Goal: Task Accomplishment & Management: Complete application form

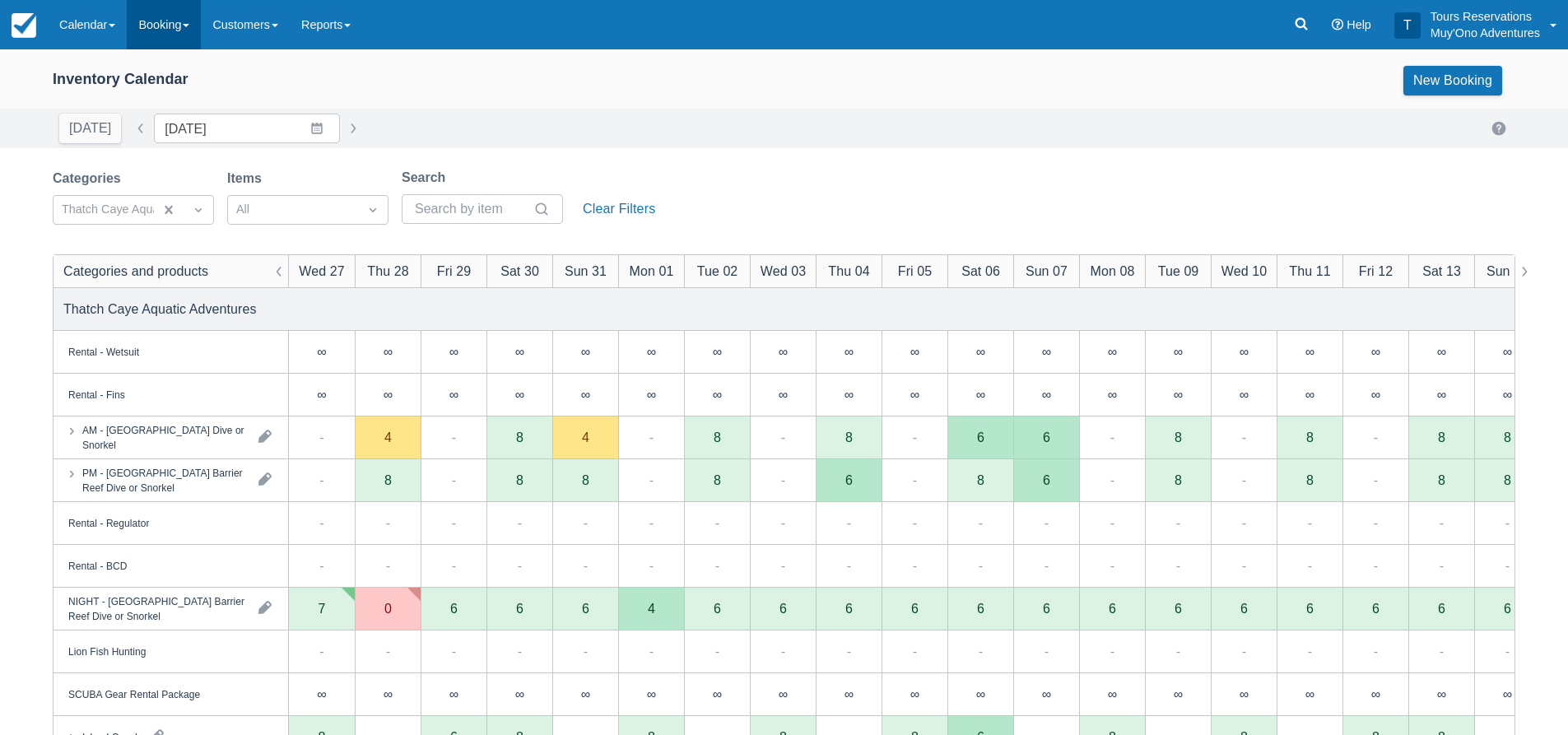
click at [155, 31] on link "Booking" at bounding box center [164, 25] width 74 height 49
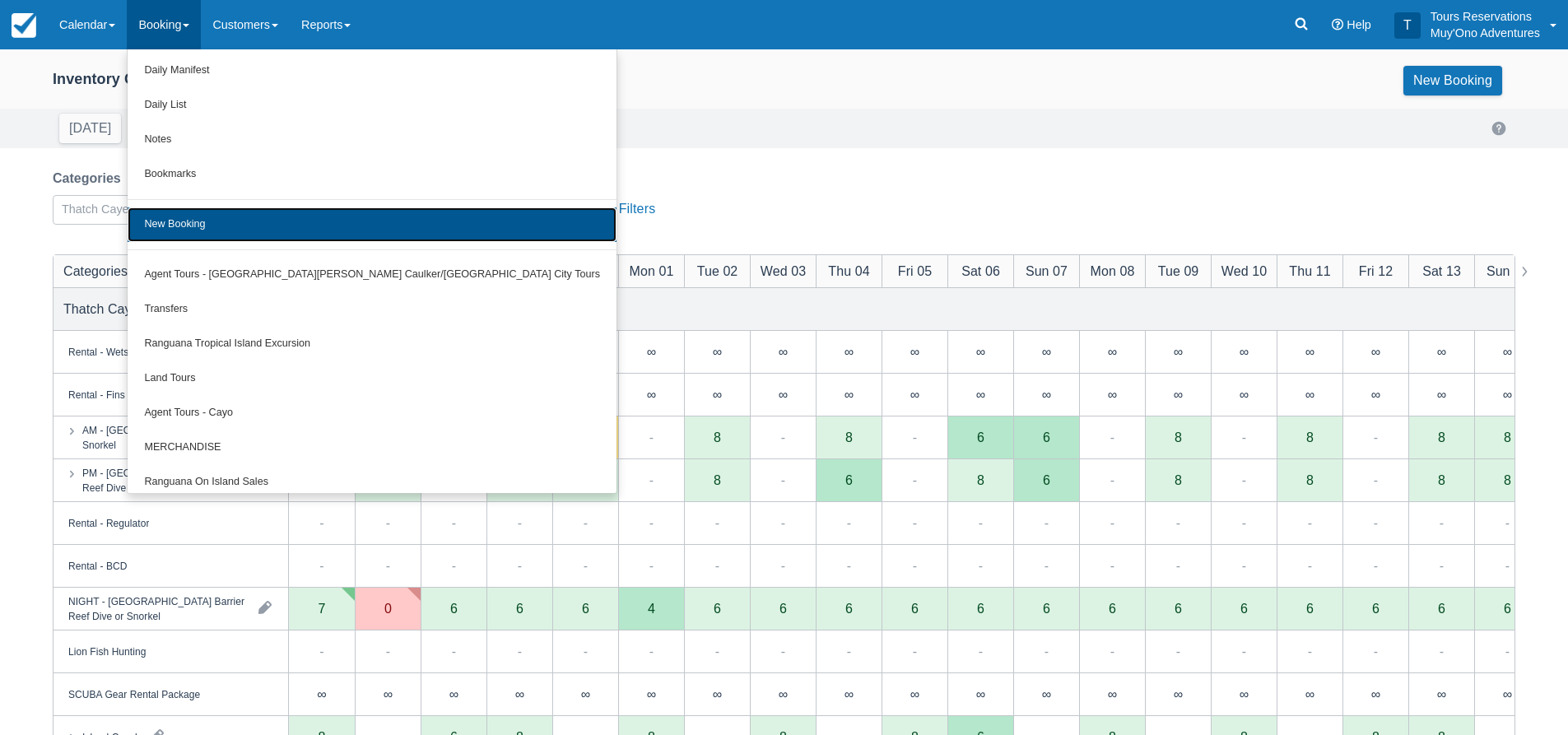
click at [209, 216] on link "New Booking" at bounding box center [371, 224] width 488 height 35
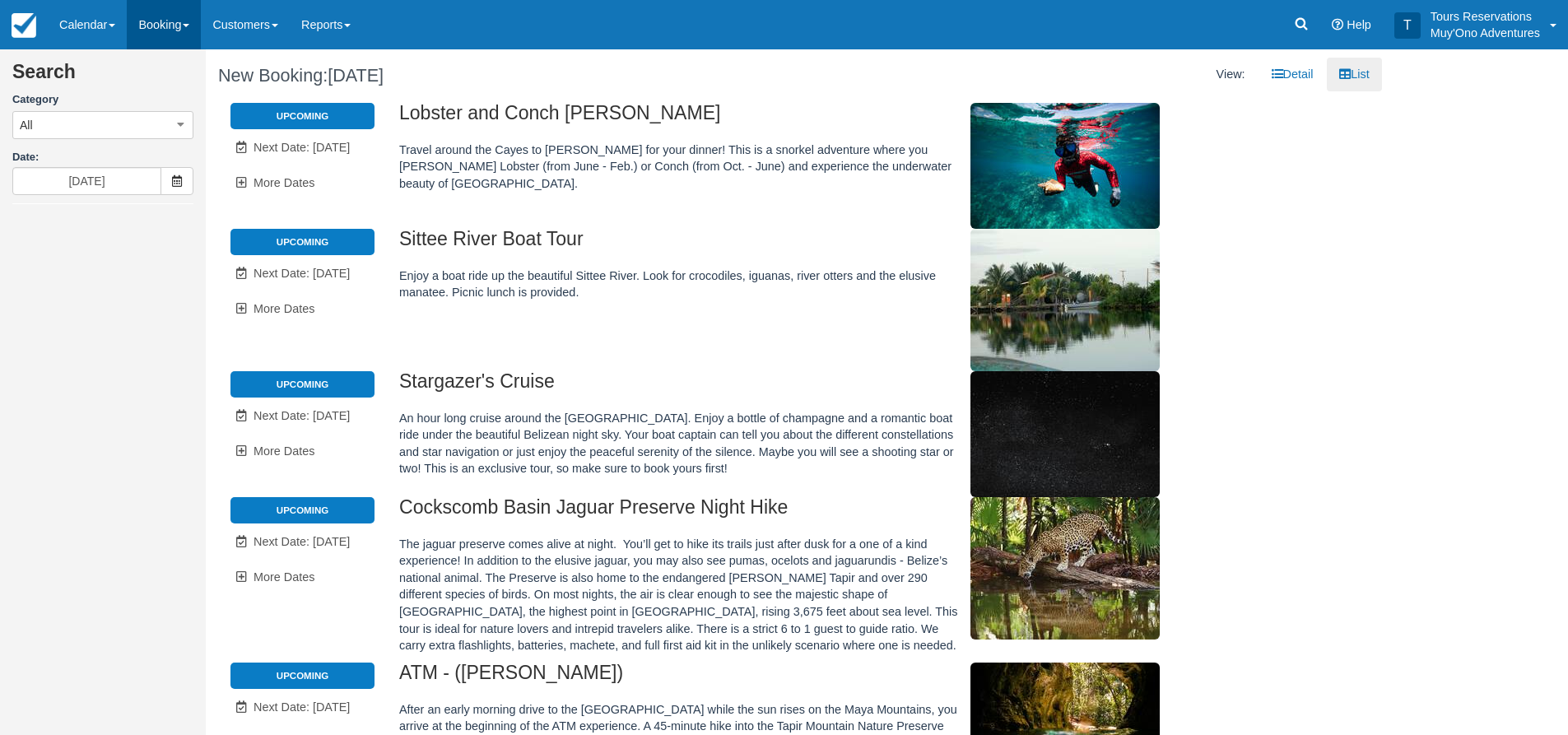
click at [158, 22] on link "Booking" at bounding box center [164, 25] width 74 height 49
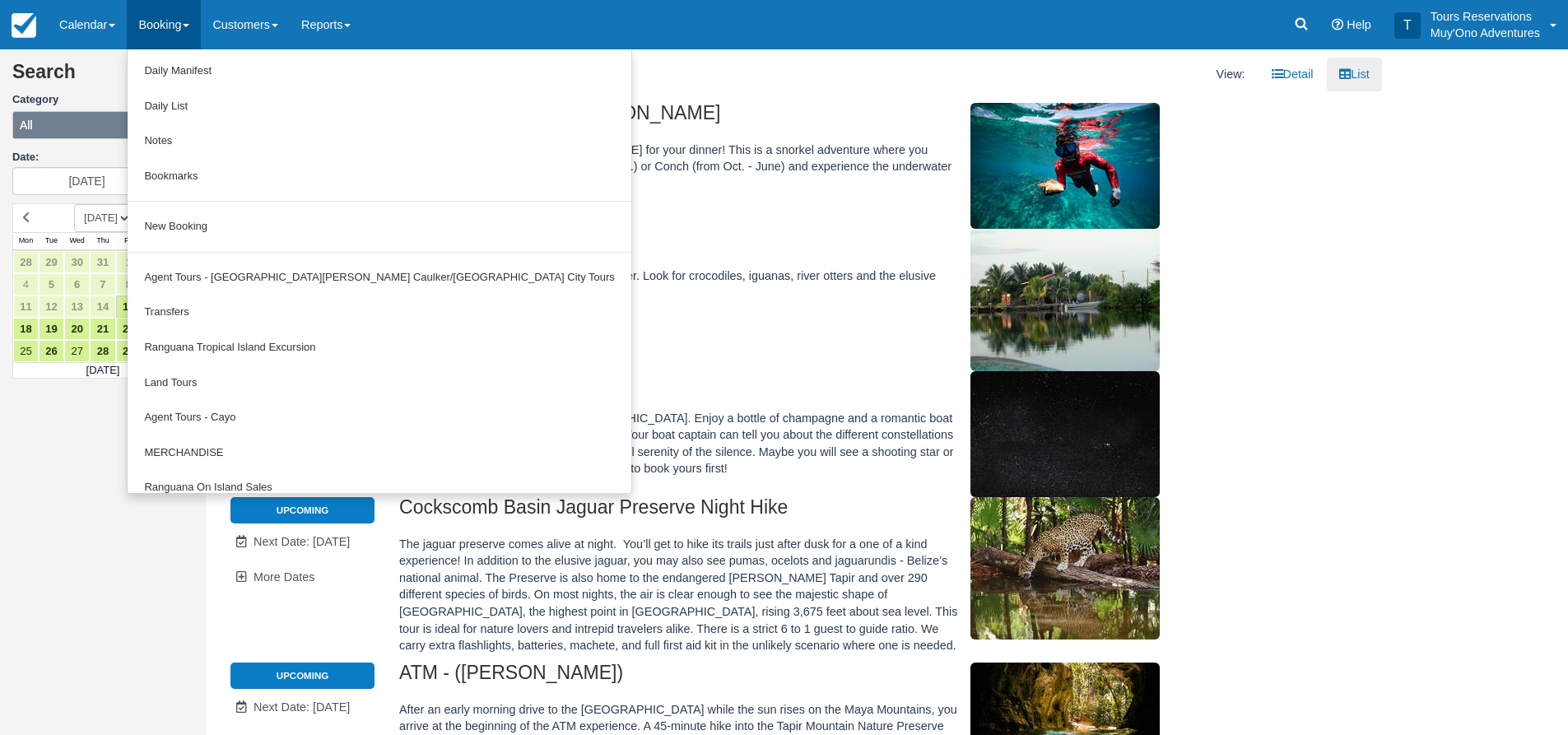
click at [111, 129] on button "All" at bounding box center [103, 124] width 181 height 28
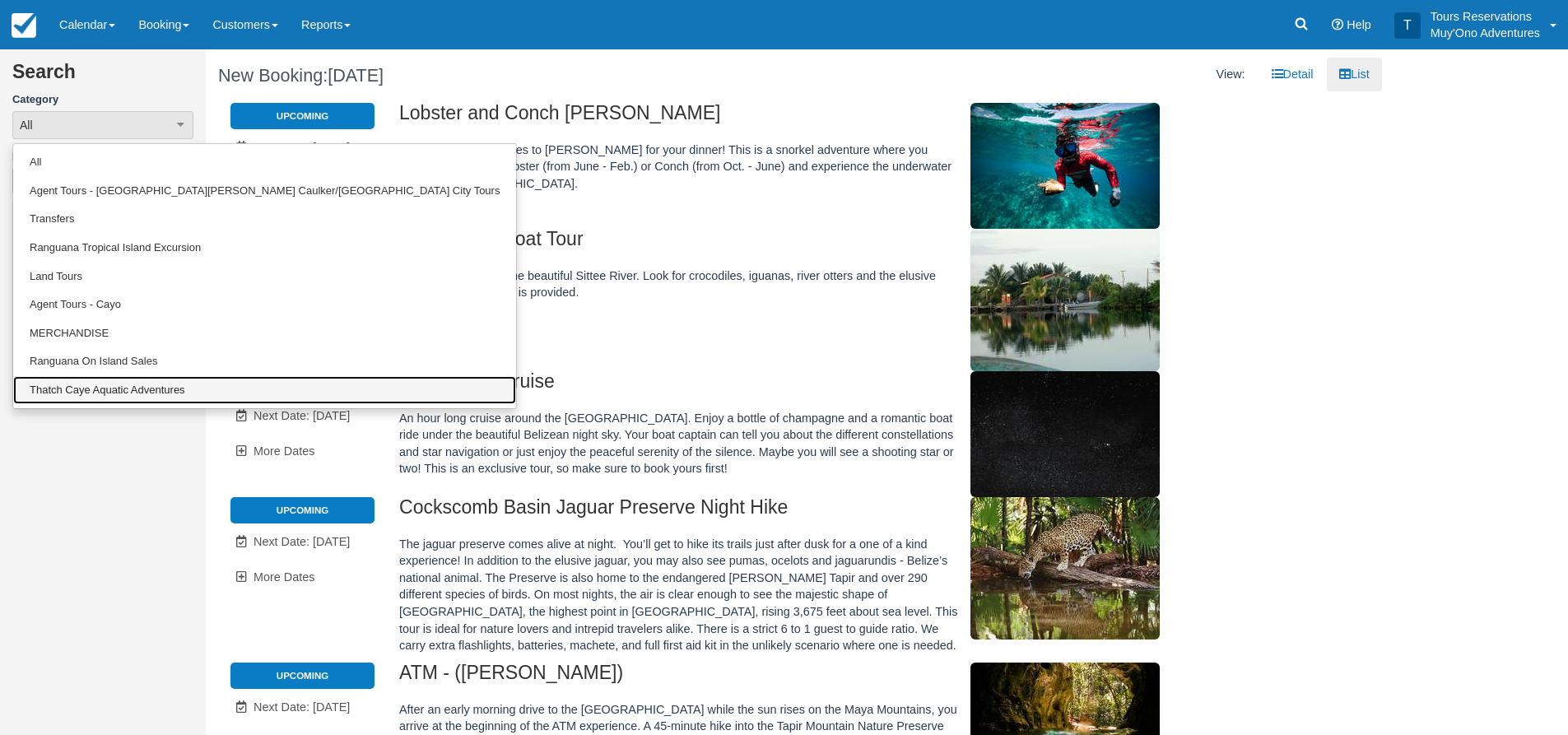
click at [101, 398] on link "Thatch Caye Aquatic Adventures" at bounding box center [265, 391] width 503 height 29
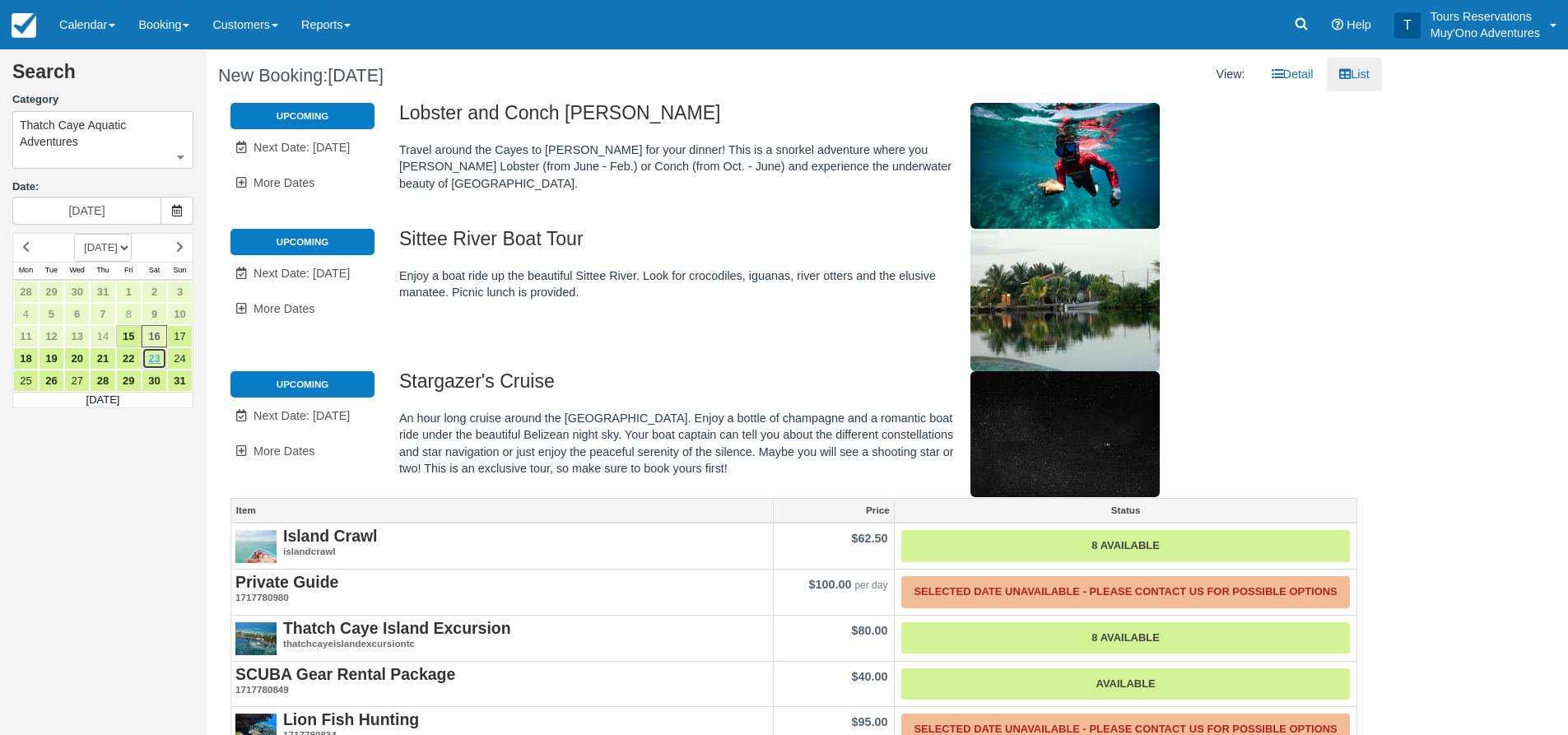
click at [154, 356] on link "23" at bounding box center [154, 358] width 25 height 22
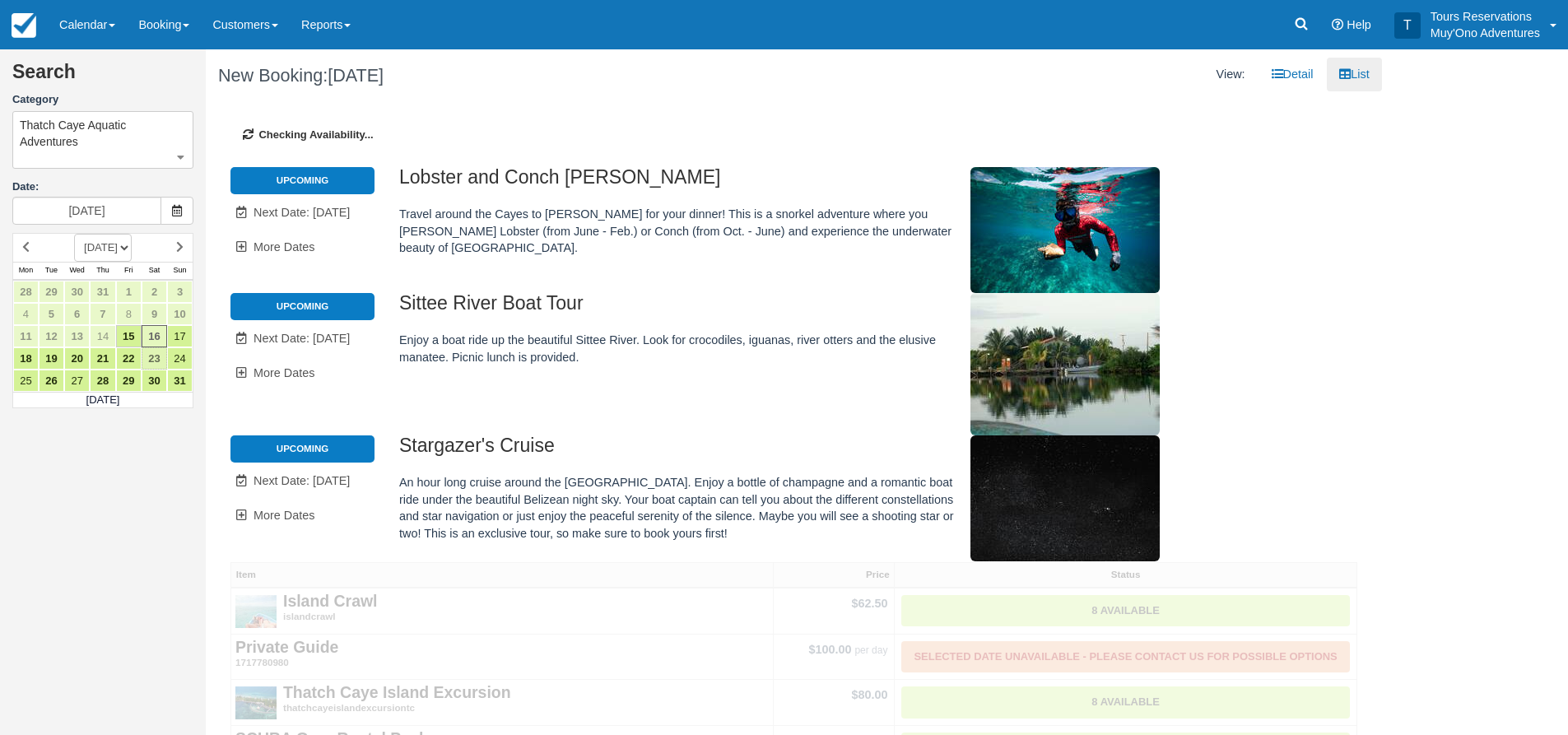
type input "[DATE]"
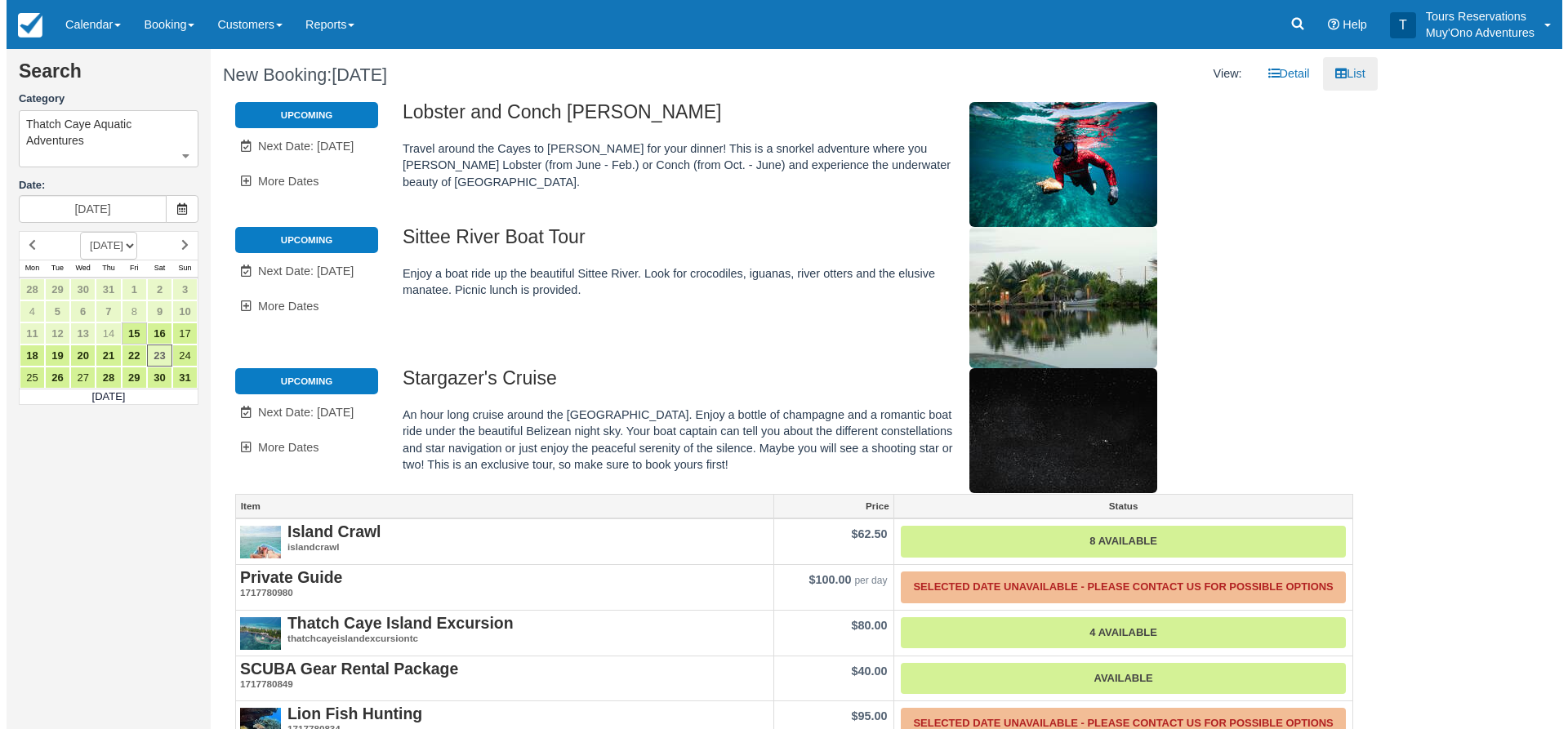
scroll to position [82, 0]
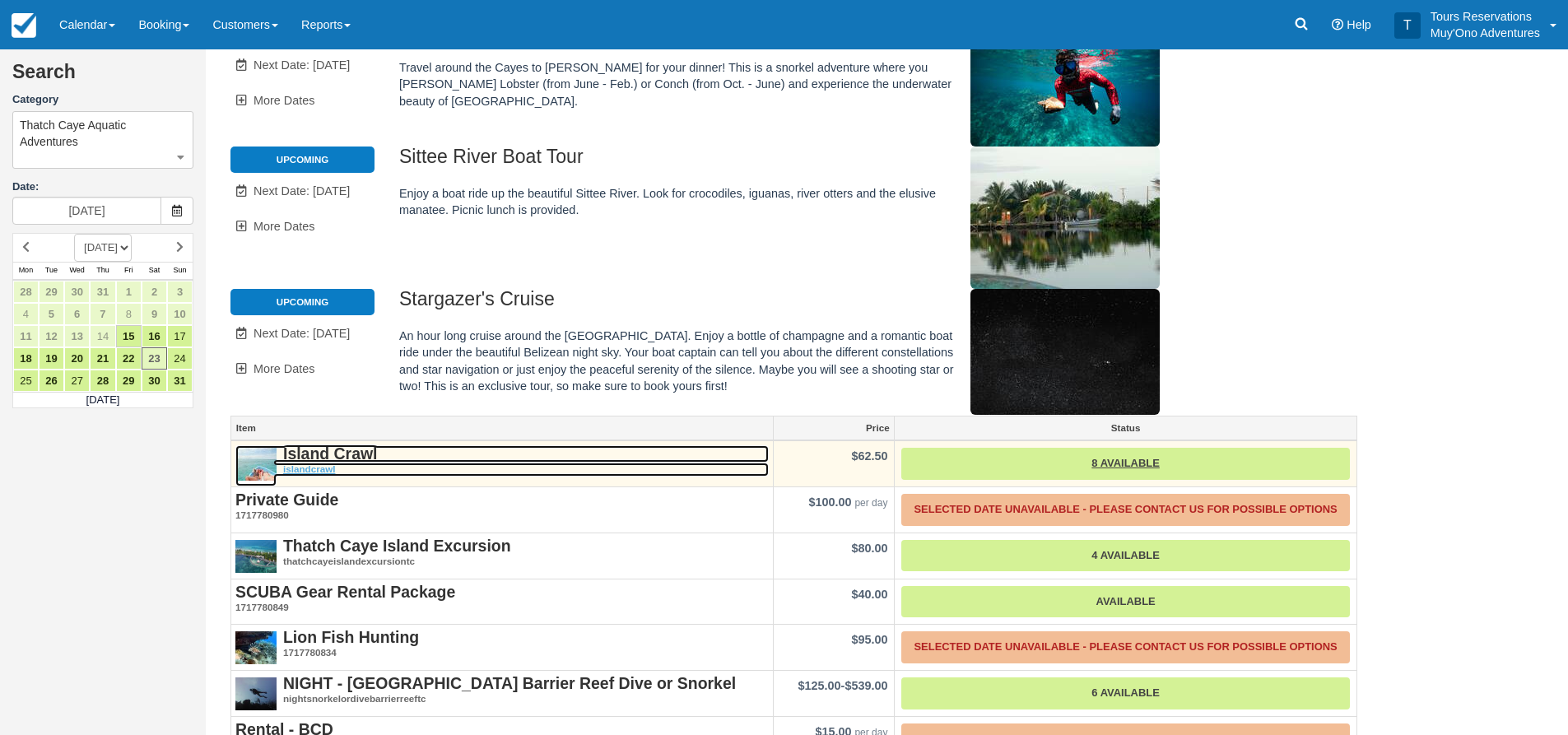
click at [354, 453] on strong "Island Crawl" at bounding box center [330, 453] width 94 height 18
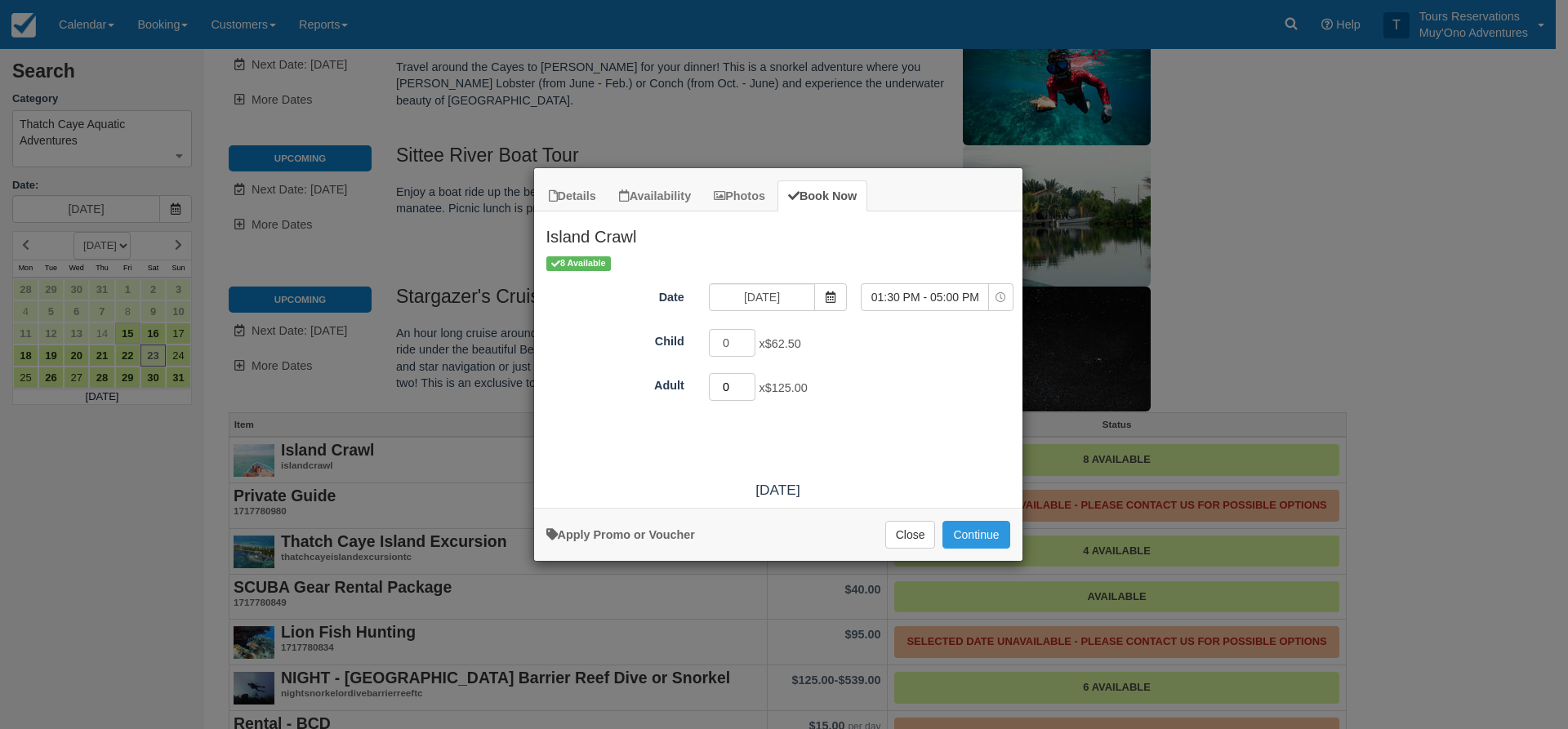
click at [749, 379] on input "0" at bounding box center [733, 387] width 48 height 28
click at [748, 379] on input "0" at bounding box center [733, 387] width 48 height 28
click at [748, 381] on input "1" at bounding box center [733, 387] width 48 height 28
type input "2"
click at [748, 381] on input "2" at bounding box center [733, 387] width 48 height 28
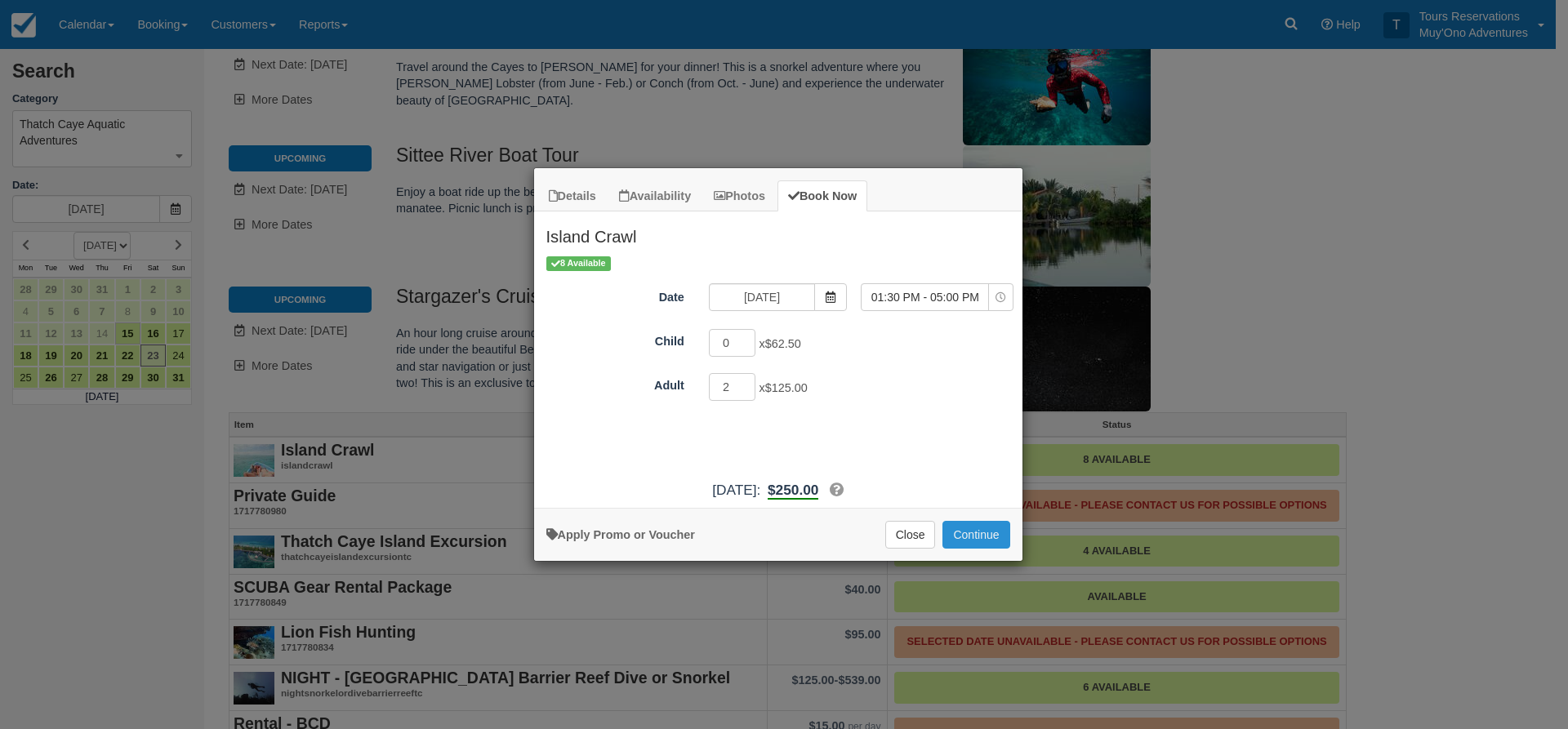
click at [996, 534] on button "Continue" at bounding box center [976, 534] width 67 height 28
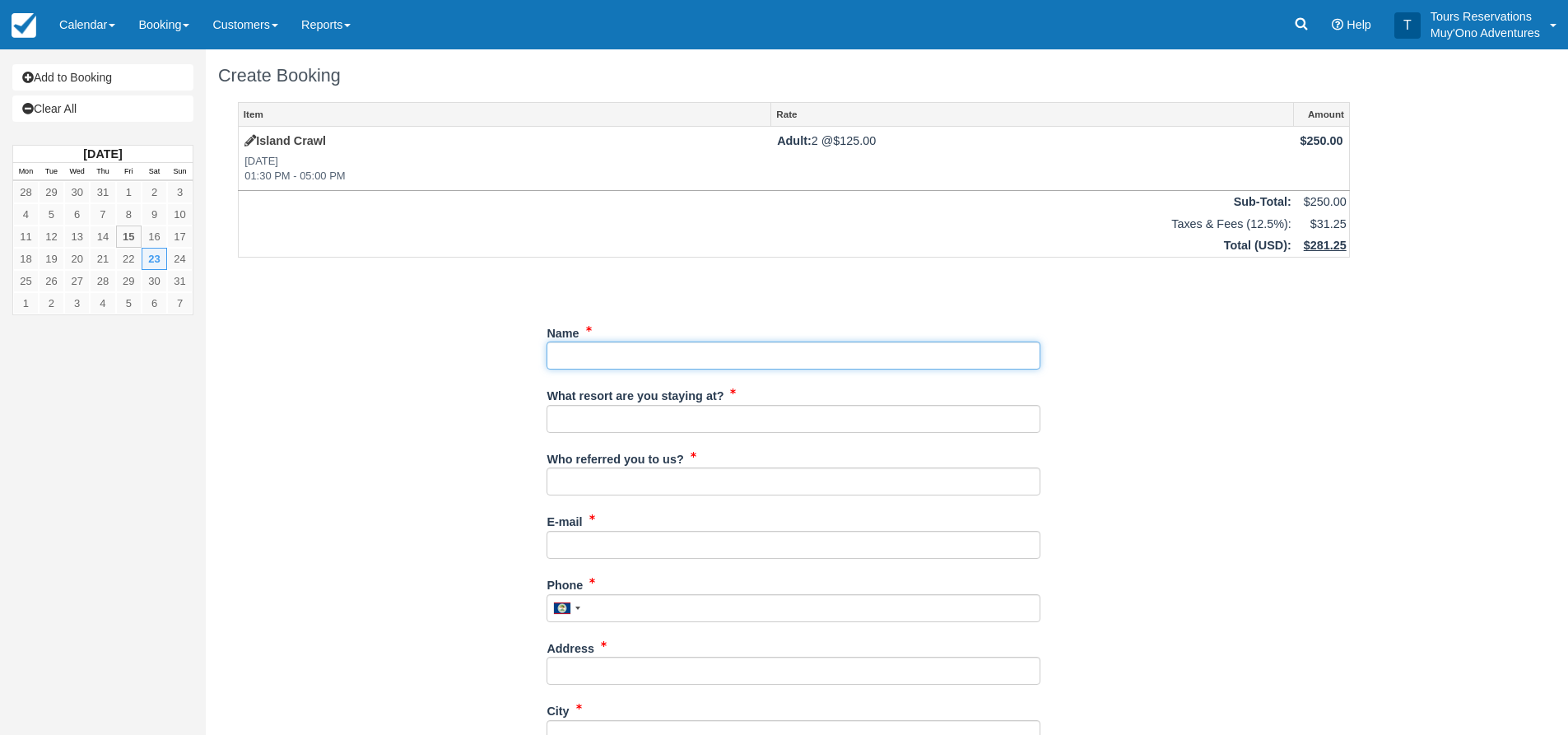
click at [665, 355] on input "Name" at bounding box center [794, 355] width 494 height 28
drag, startPoint x: 786, startPoint y: 340, endPoint x: 802, endPoint y: 348, distance: 17.9
click at [786, 342] on div "Name" at bounding box center [794, 345] width 494 height 51
click at [842, 355] on input "Name" at bounding box center [794, 355] width 494 height 28
paste input "Zoe Batilo"
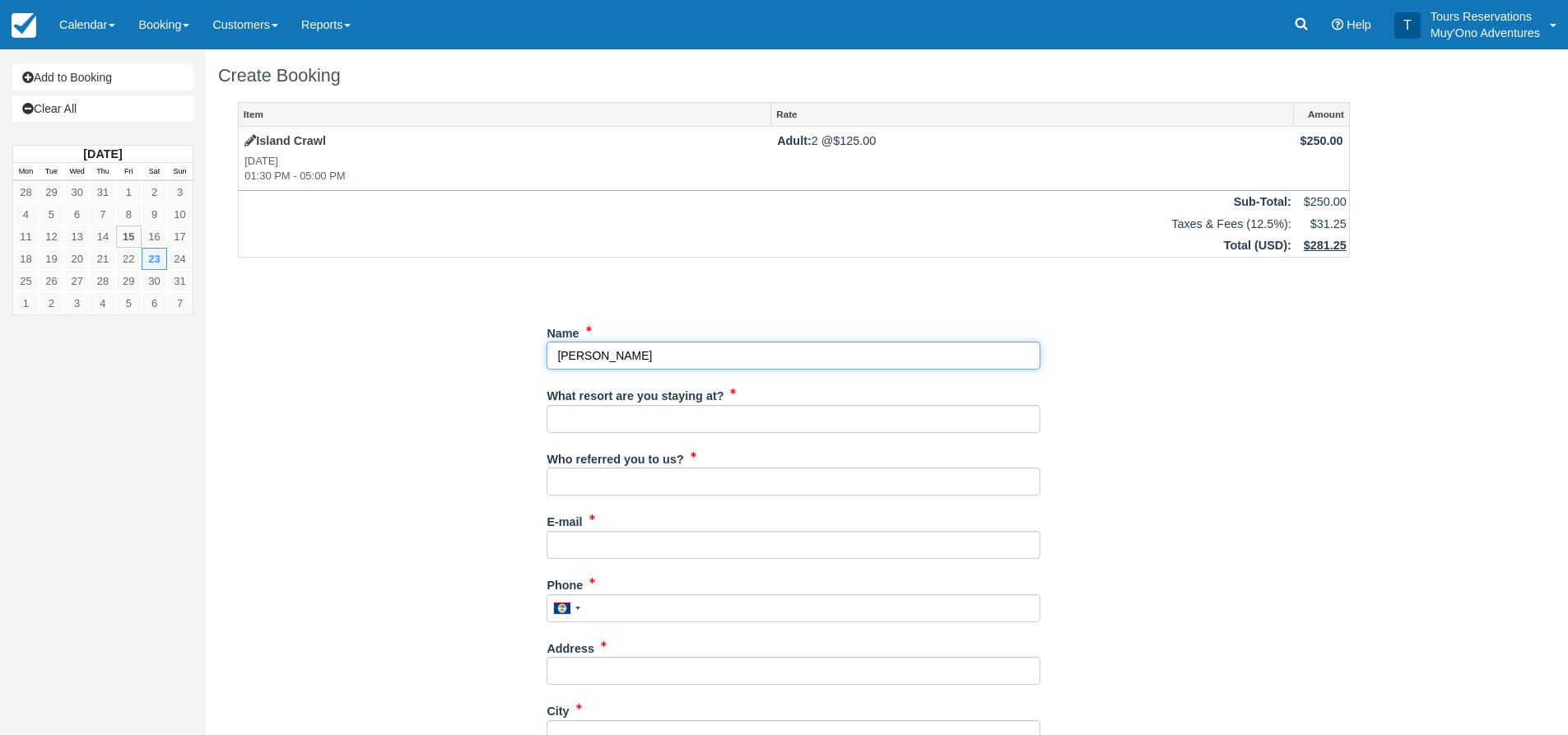
type input "Zoe Batilo"
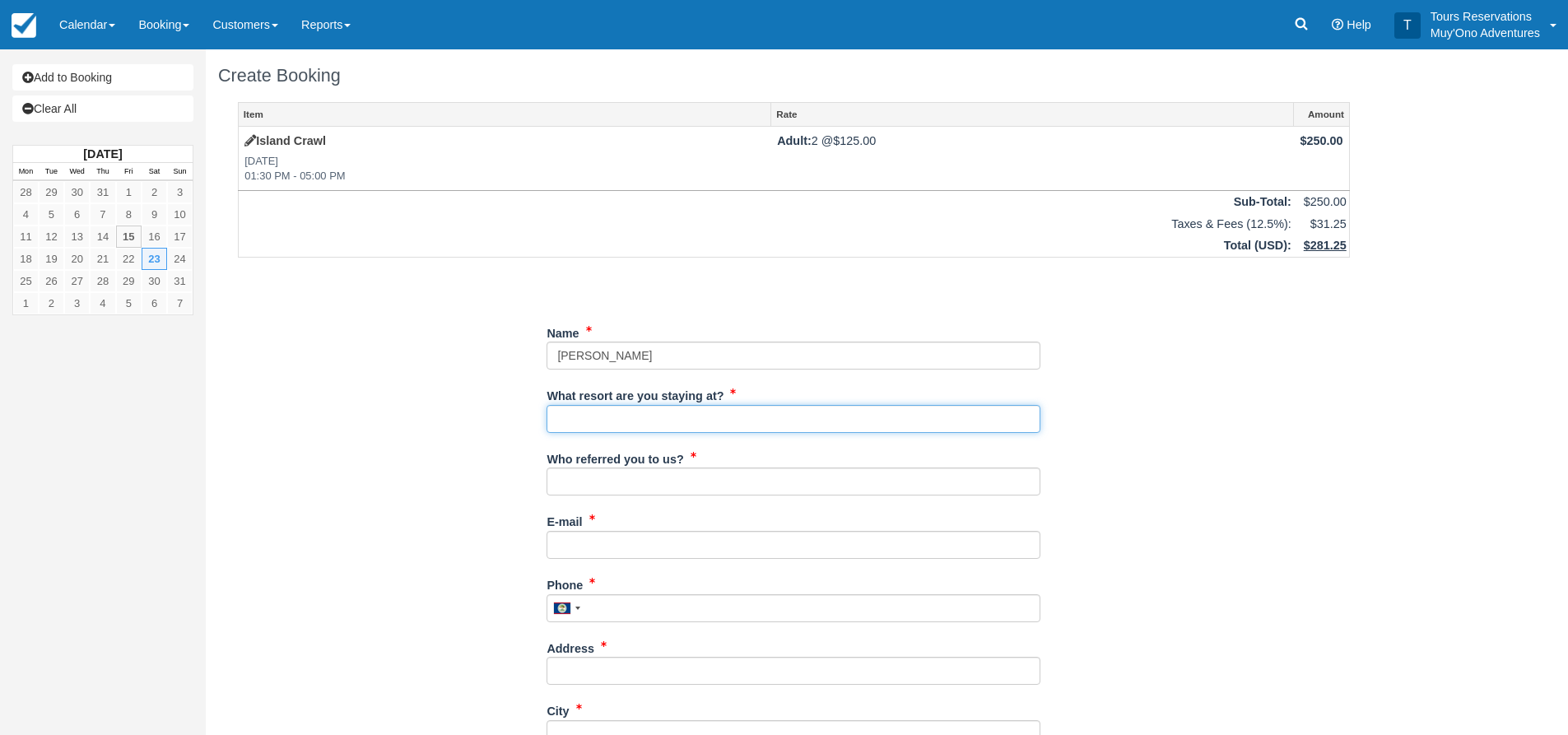
drag, startPoint x: 656, startPoint y: 421, endPoint x: 752, endPoint y: 423, distance: 96.0
click at [656, 421] on input "What resort are you staying at?" at bounding box center [794, 419] width 494 height 28
type input "Thatch Caye"
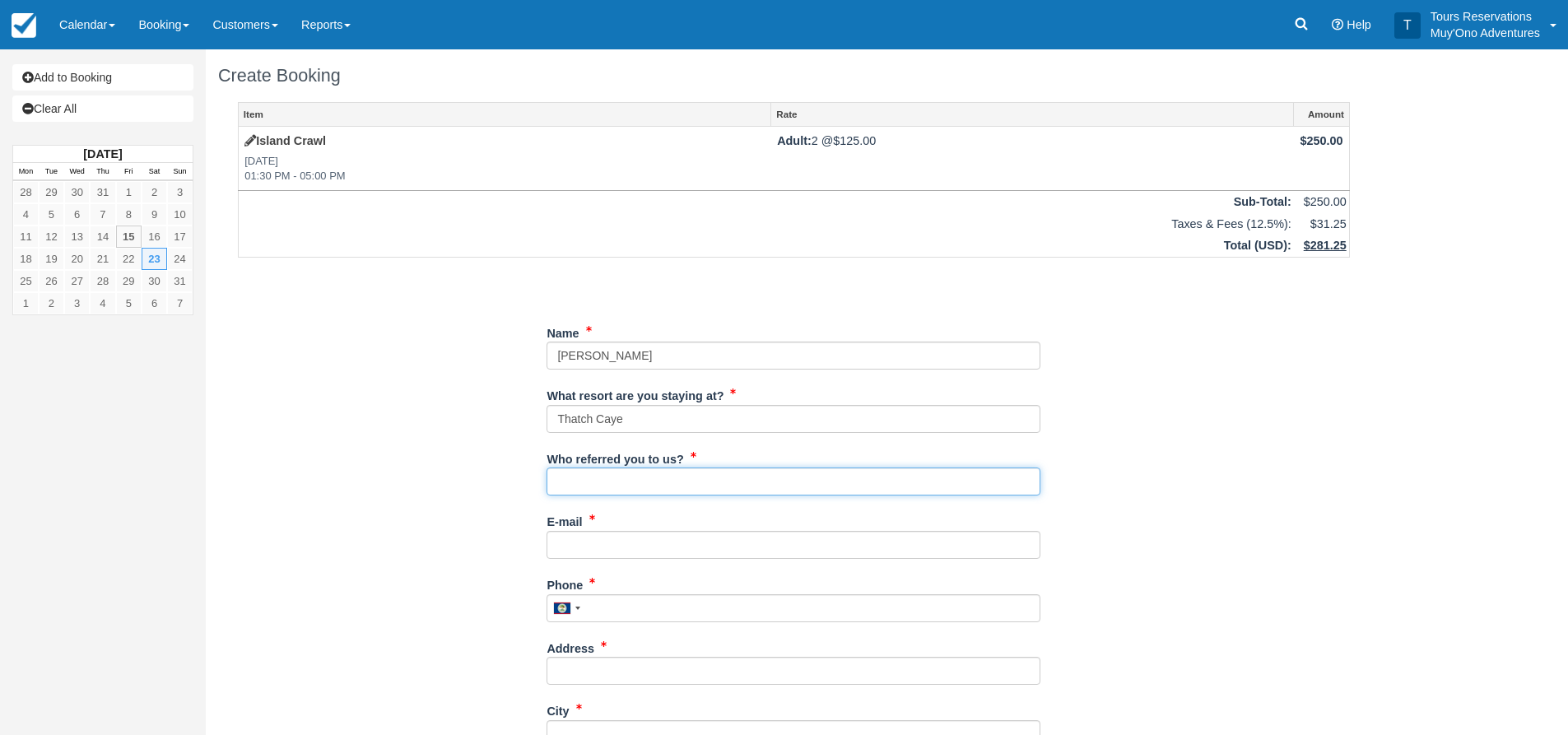
drag, startPoint x: 610, startPoint y: 495, endPoint x: 634, endPoint y: 482, distance: 27.3
click at [610, 496] on input "Who referred you to us?" at bounding box center [794, 482] width 494 height 28
type input "an"
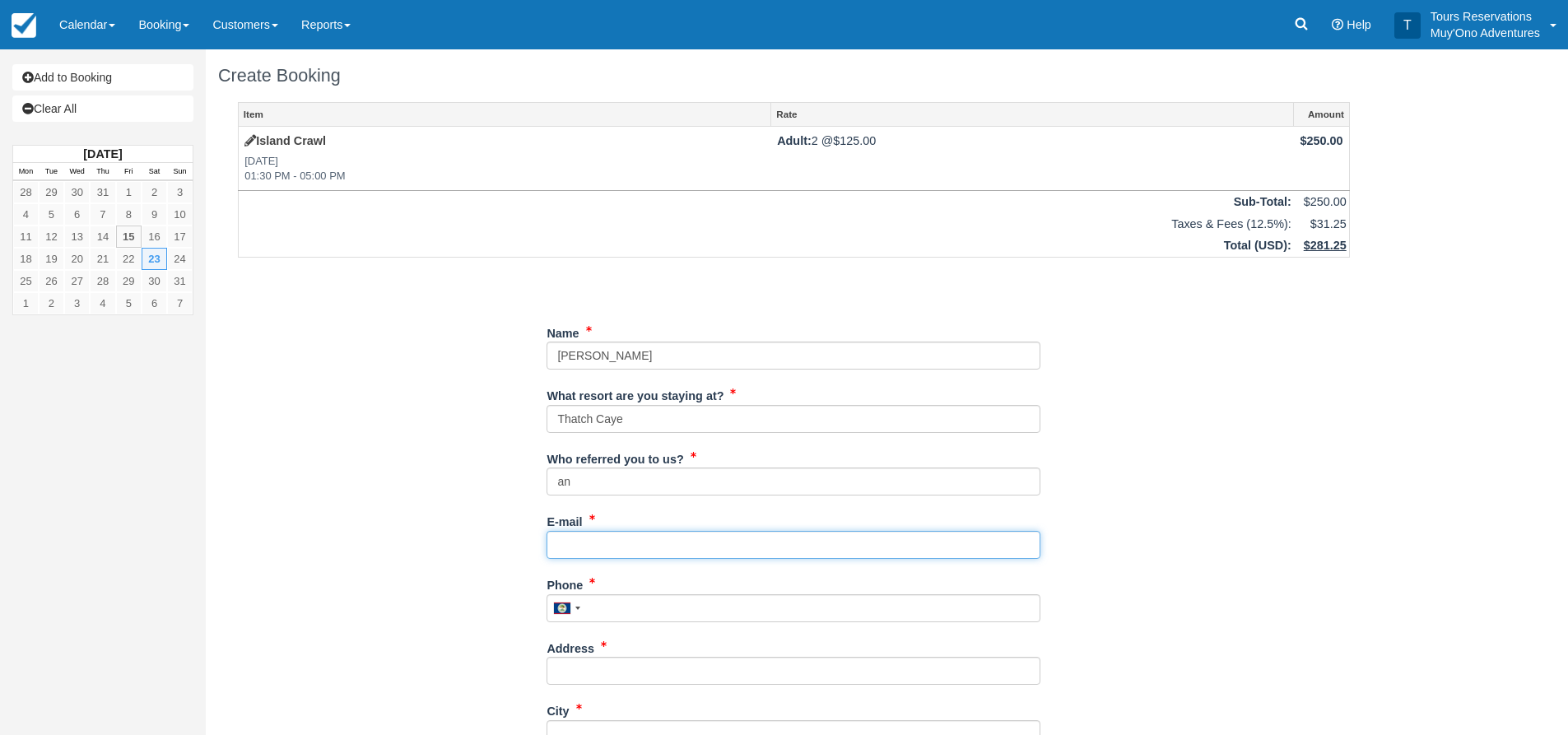
click at [663, 536] on input "E-mail" at bounding box center [794, 545] width 494 height 28
paste input "zoeethomson@gmail.com"
type input "zoeethomson@gmail.com"
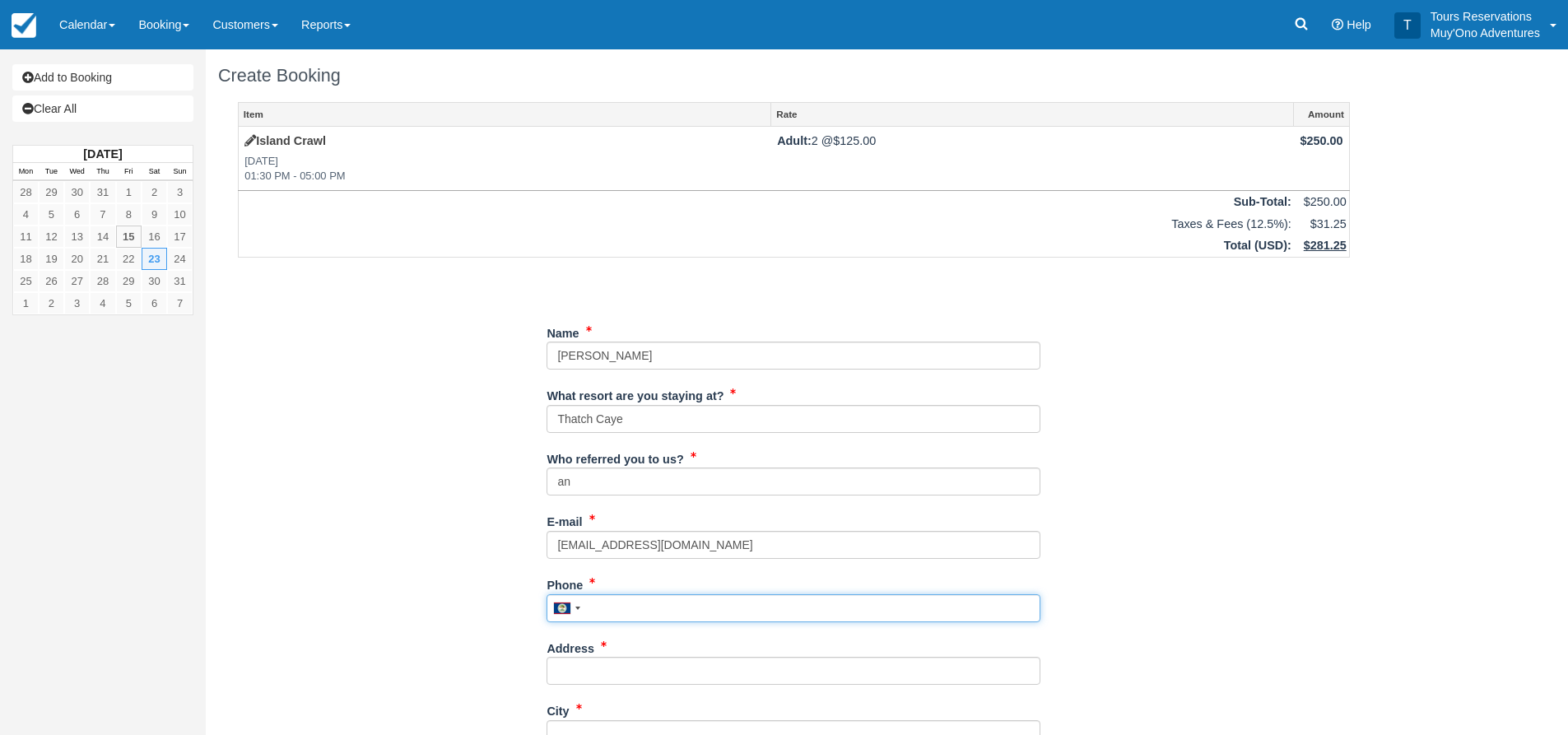
click at [601, 613] on input "Phone" at bounding box center [794, 608] width 494 height 28
click at [649, 612] on input "Phone" at bounding box center [794, 608] width 494 height 28
paste input "7209853203"
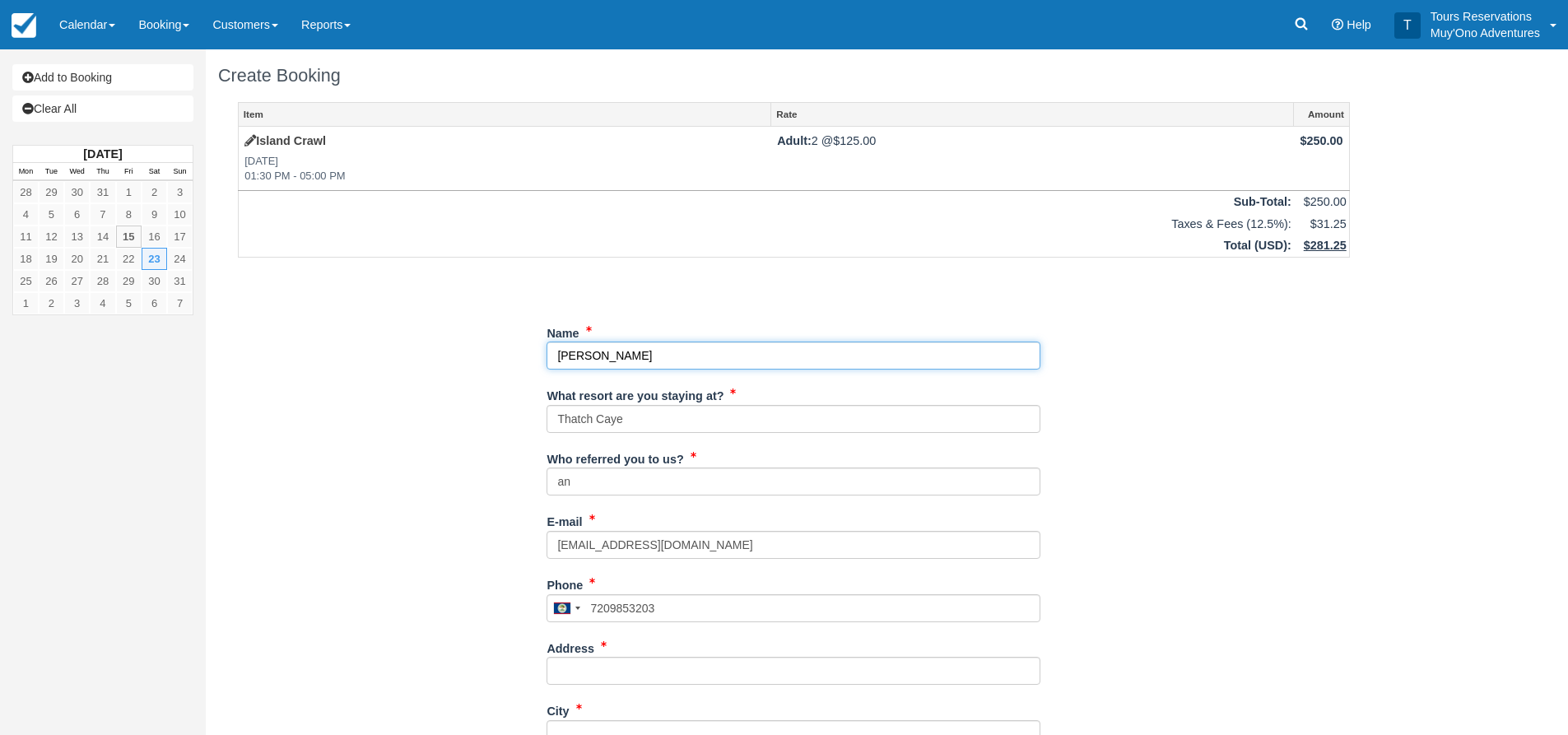
type input "7209853203"
drag, startPoint x: 585, startPoint y: 363, endPoint x: 758, endPoint y: 415, distance: 180.6
click at [586, 364] on input "Name" at bounding box center [794, 355] width 494 height 28
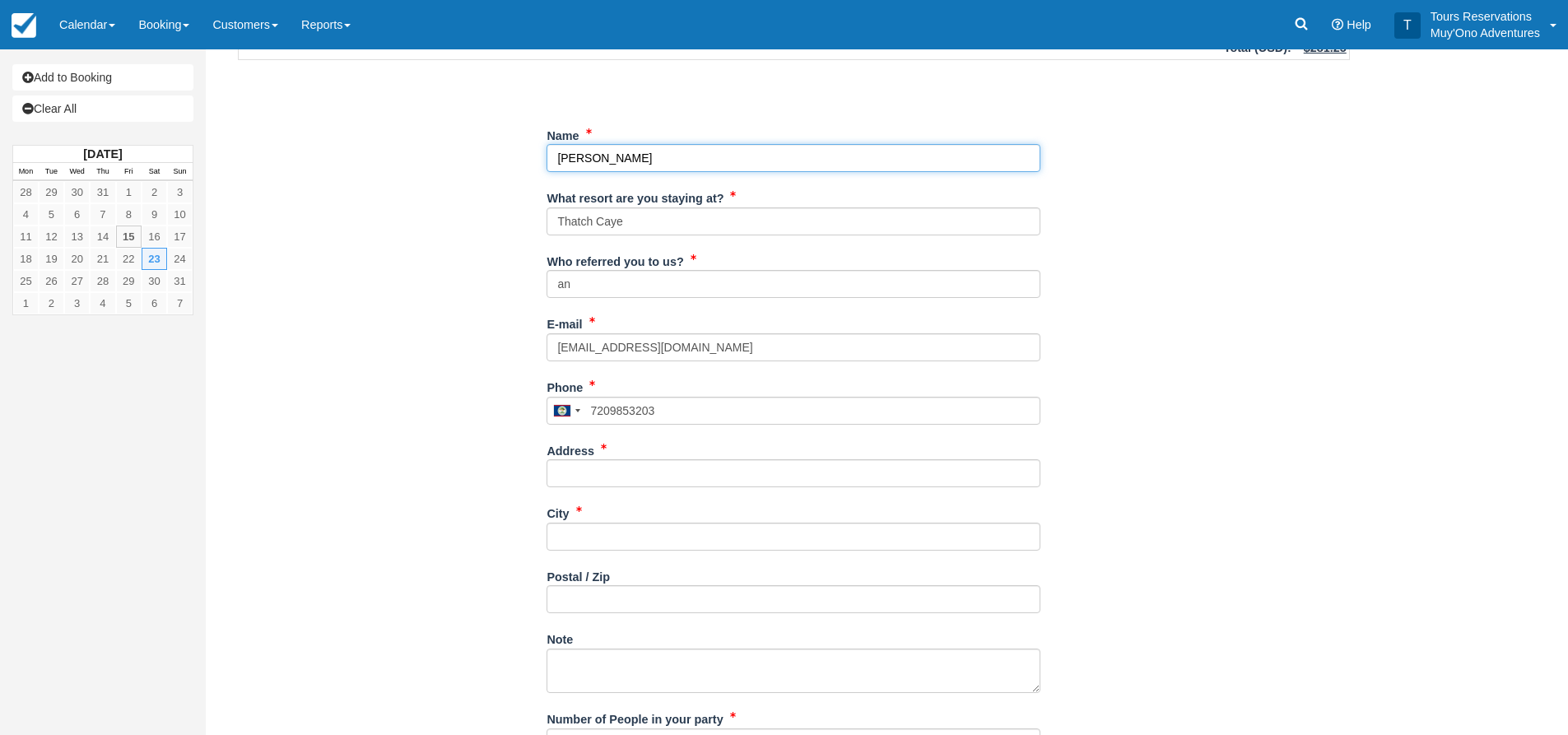
scroll to position [247, 0]
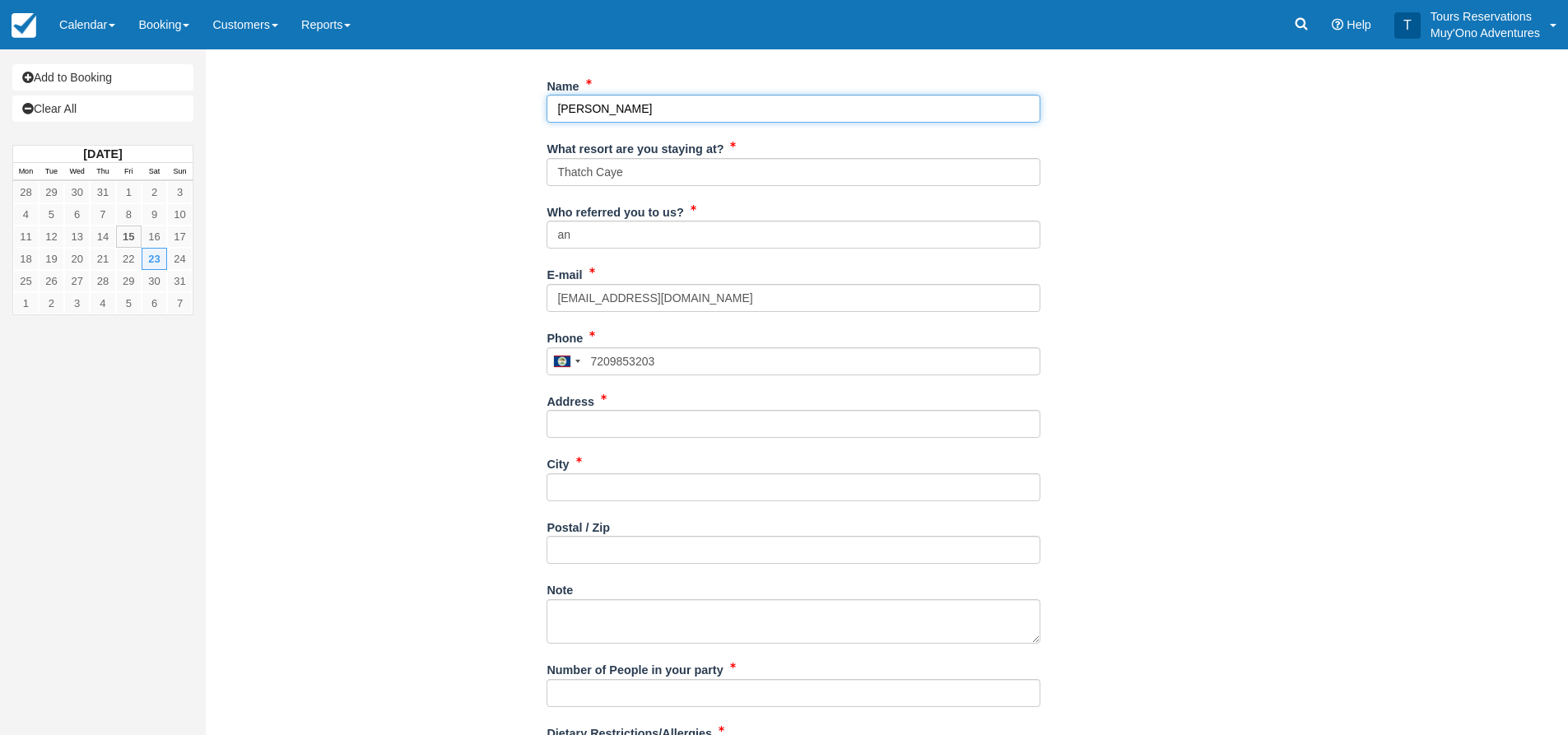
type input "Zoe Batilo"
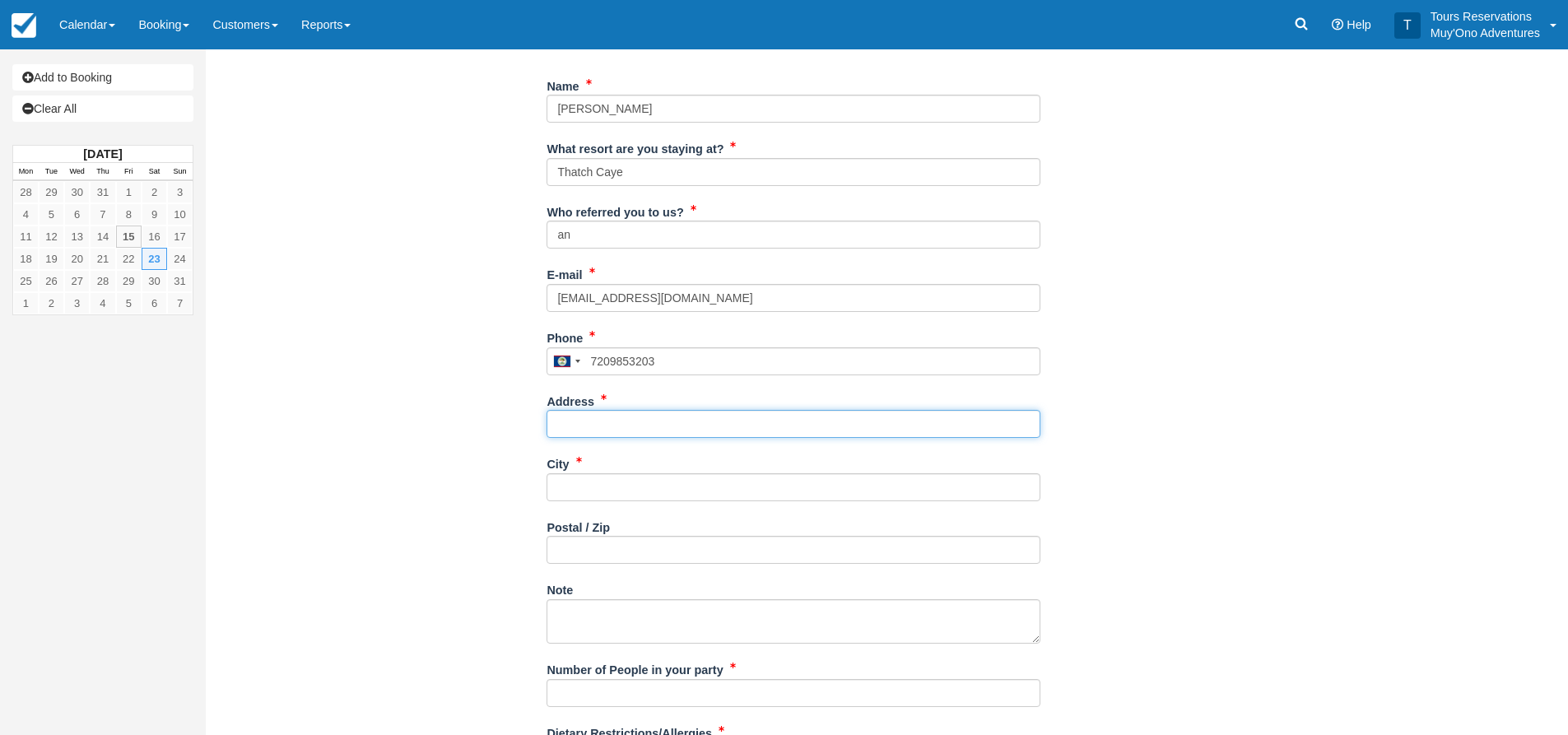
click at [606, 422] on input "Address" at bounding box center [794, 423] width 494 height 28
click at [594, 440] on div "Address" at bounding box center [794, 420] width 494 height 64
click at [627, 422] on input "Address" at bounding box center [794, 423] width 494 height 28
paste input "10843 Sedalia Cir Commerce City CO 80022 United States"
type input "10843 Sedalia Cir Commerce City CO 80022 United States"
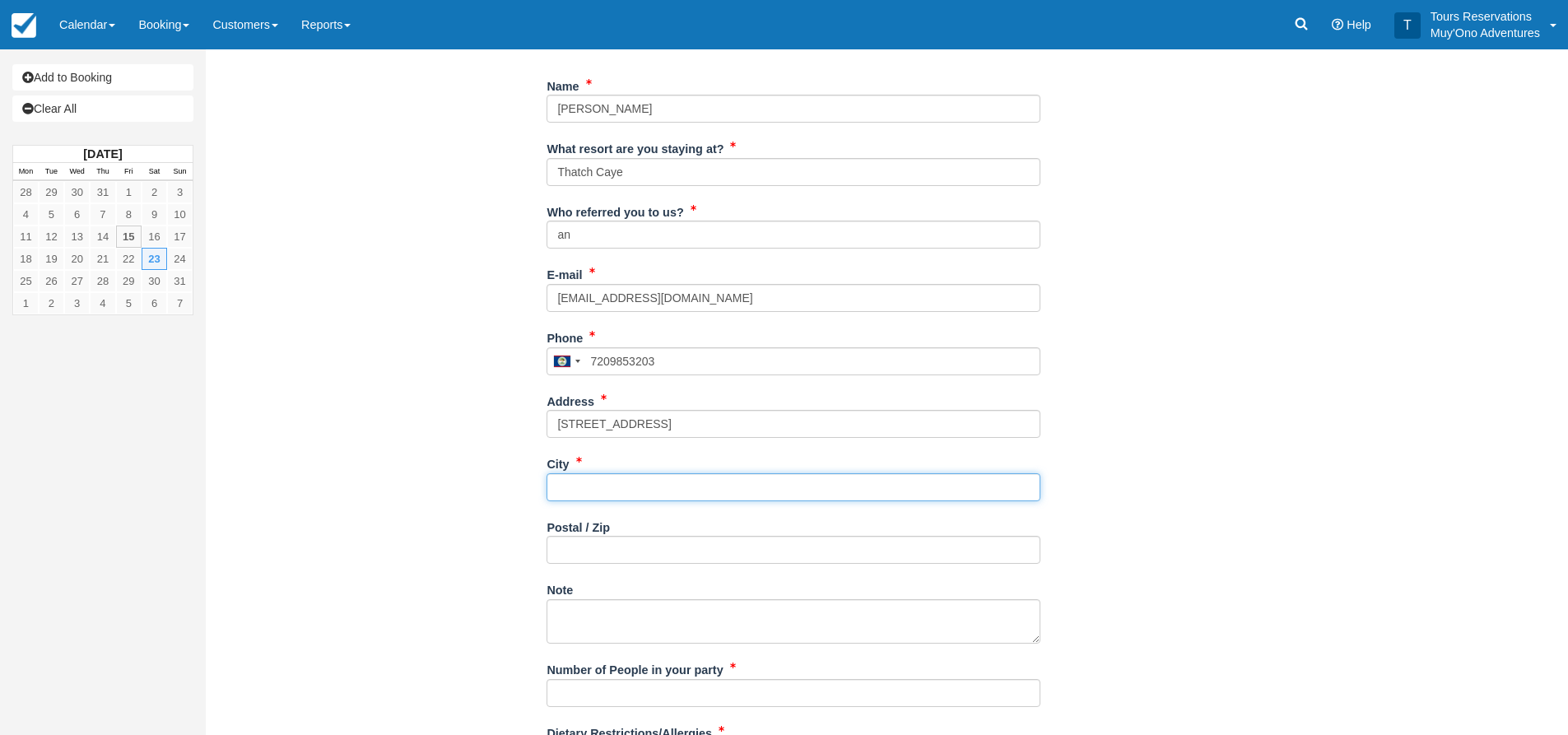
click at [602, 485] on input "City" at bounding box center [794, 487] width 494 height 28
type input "---"
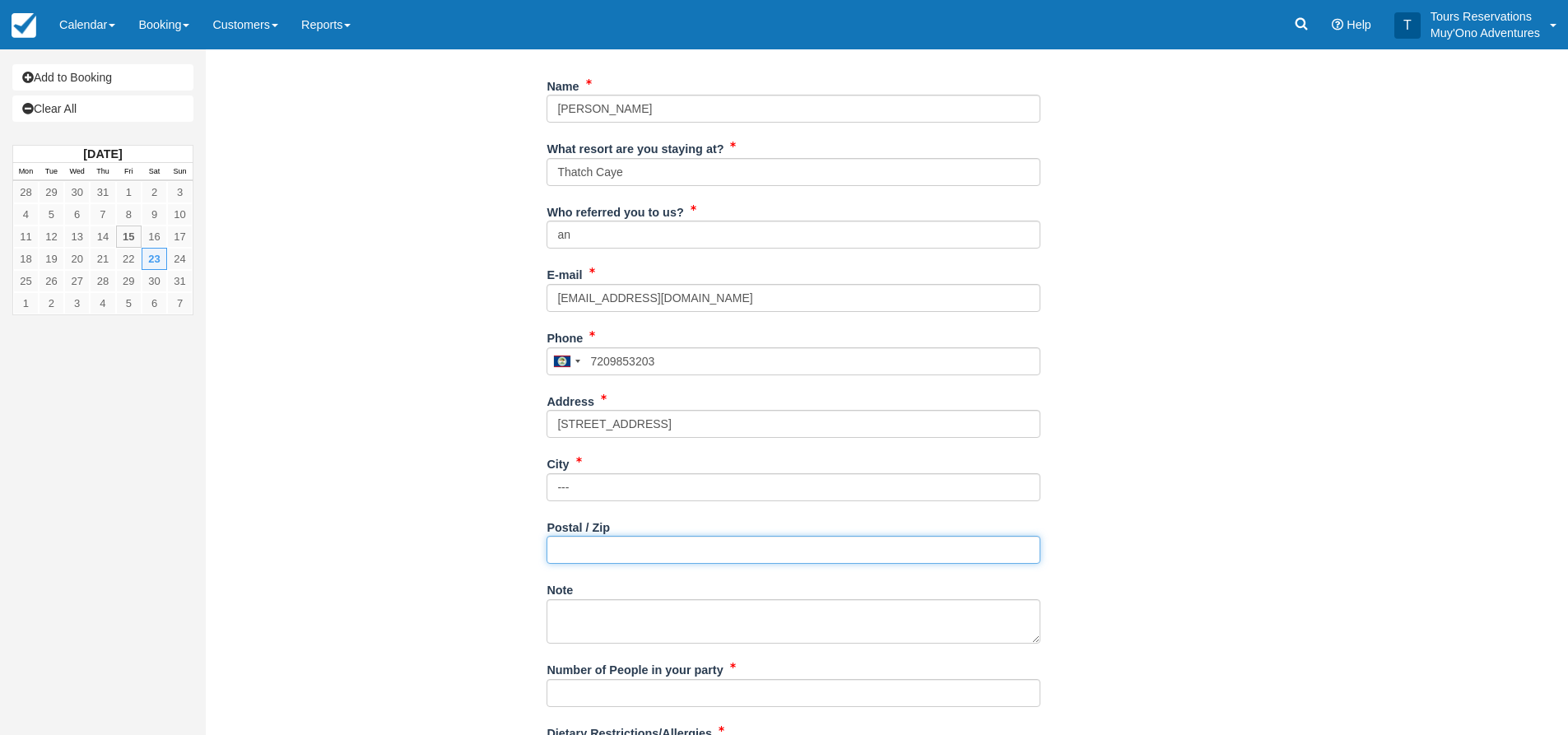
click at [600, 551] on input "Postal / Zip" at bounding box center [794, 550] width 494 height 28
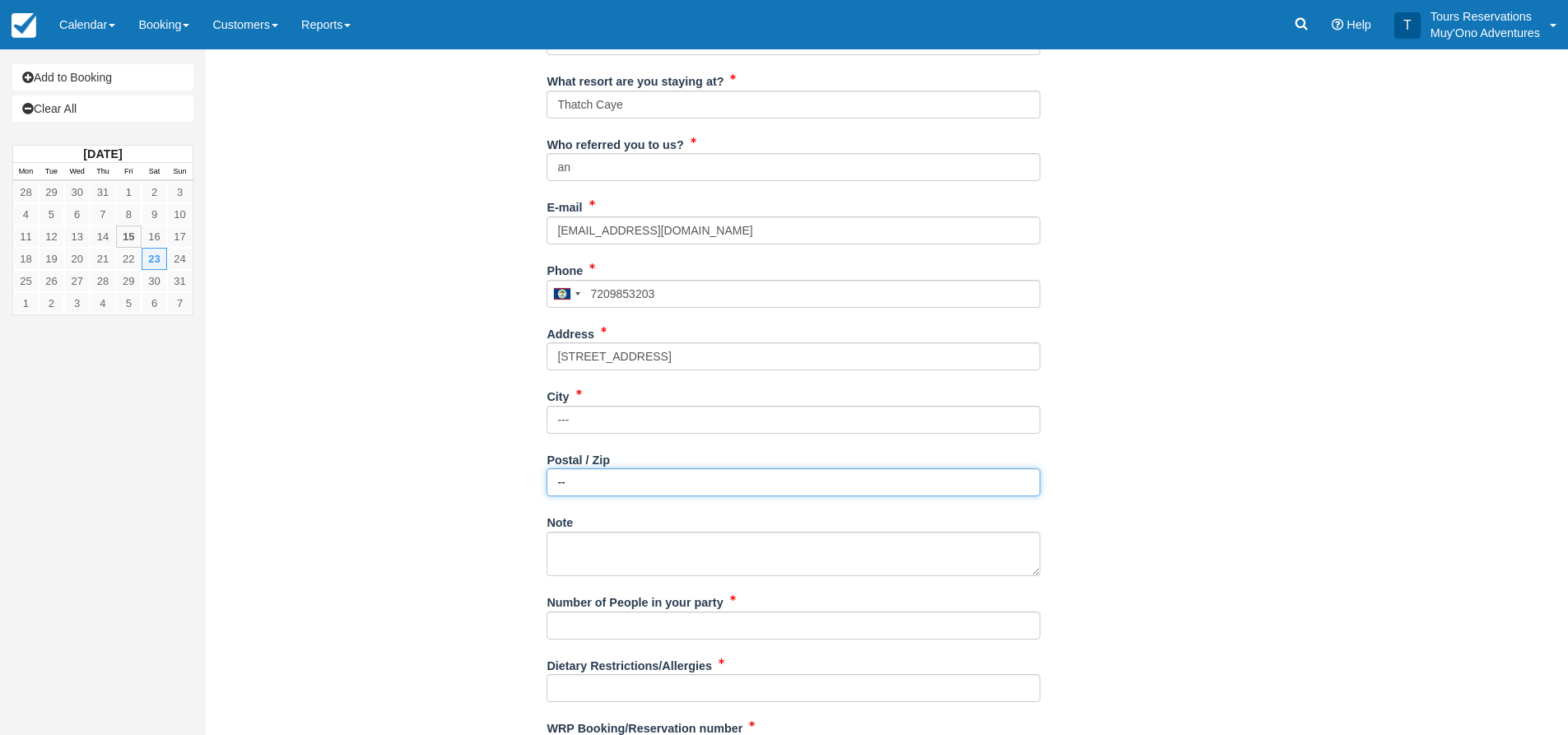
scroll to position [398, 0]
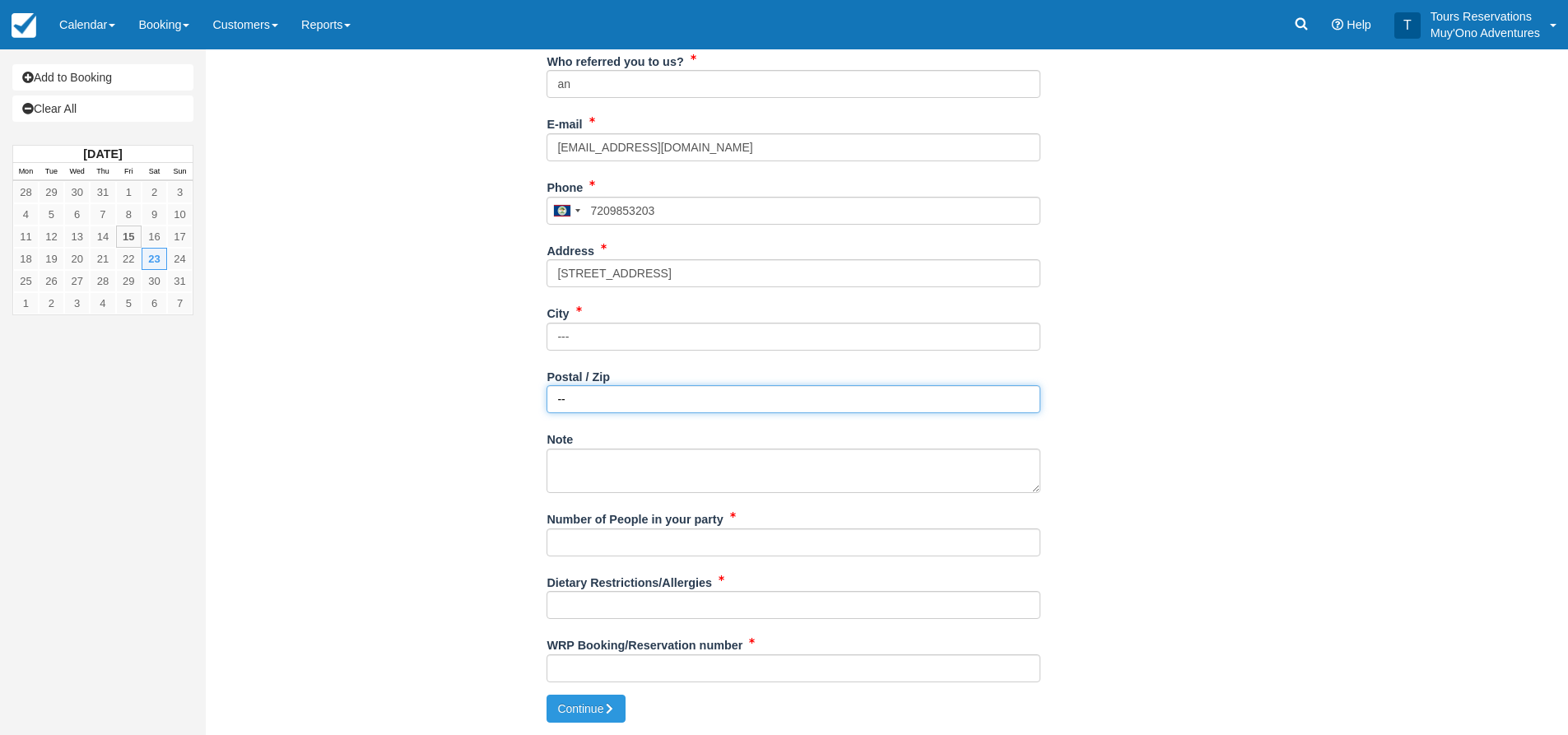
type input "--"
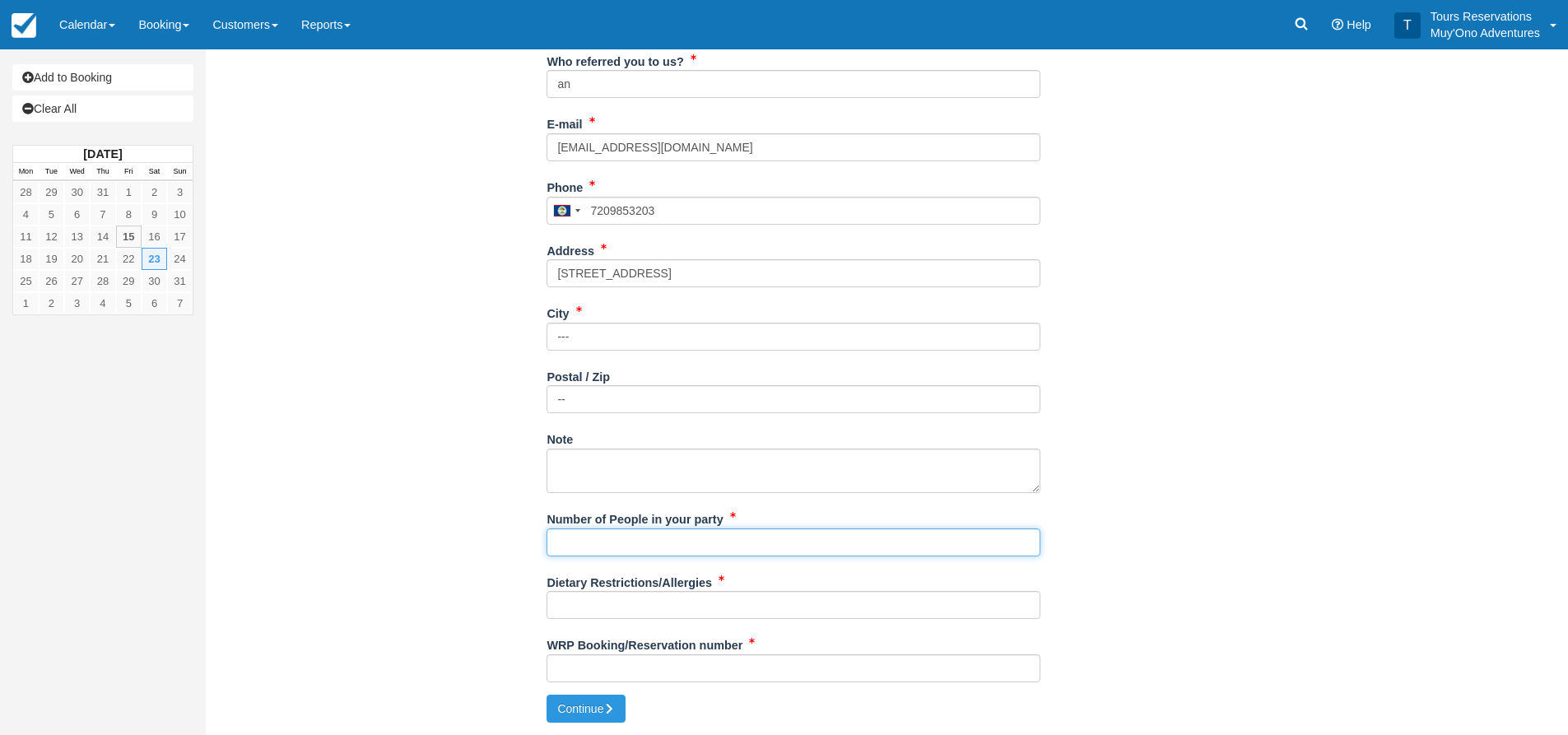
click at [581, 551] on input "Number of People in your party" at bounding box center [794, 542] width 494 height 28
type input "2"
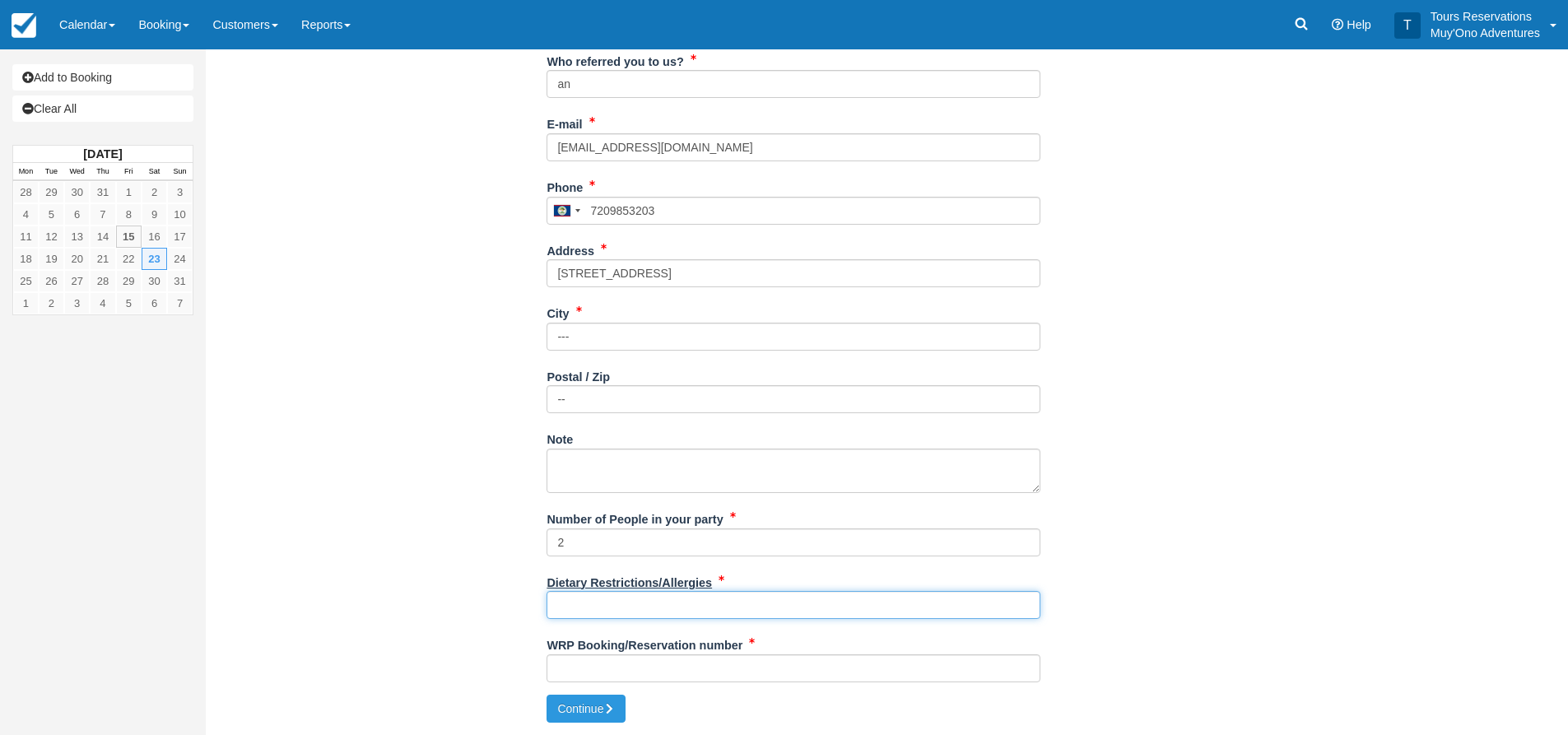
drag, startPoint x: 557, startPoint y: 611, endPoint x: 633, endPoint y: 591, distance: 78.6
click at [557, 611] on input "Dietary Restrictions/Allergies" at bounding box center [794, 605] width 494 height 28
click at [712, 601] on input "Dietary Restrictions/Allergies" at bounding box center [794, 605] width 494 height 28
paste input "No dietary restrictions. Does not drink alcohol."
type input "No dietary restrictions. Does not drink alcohol."
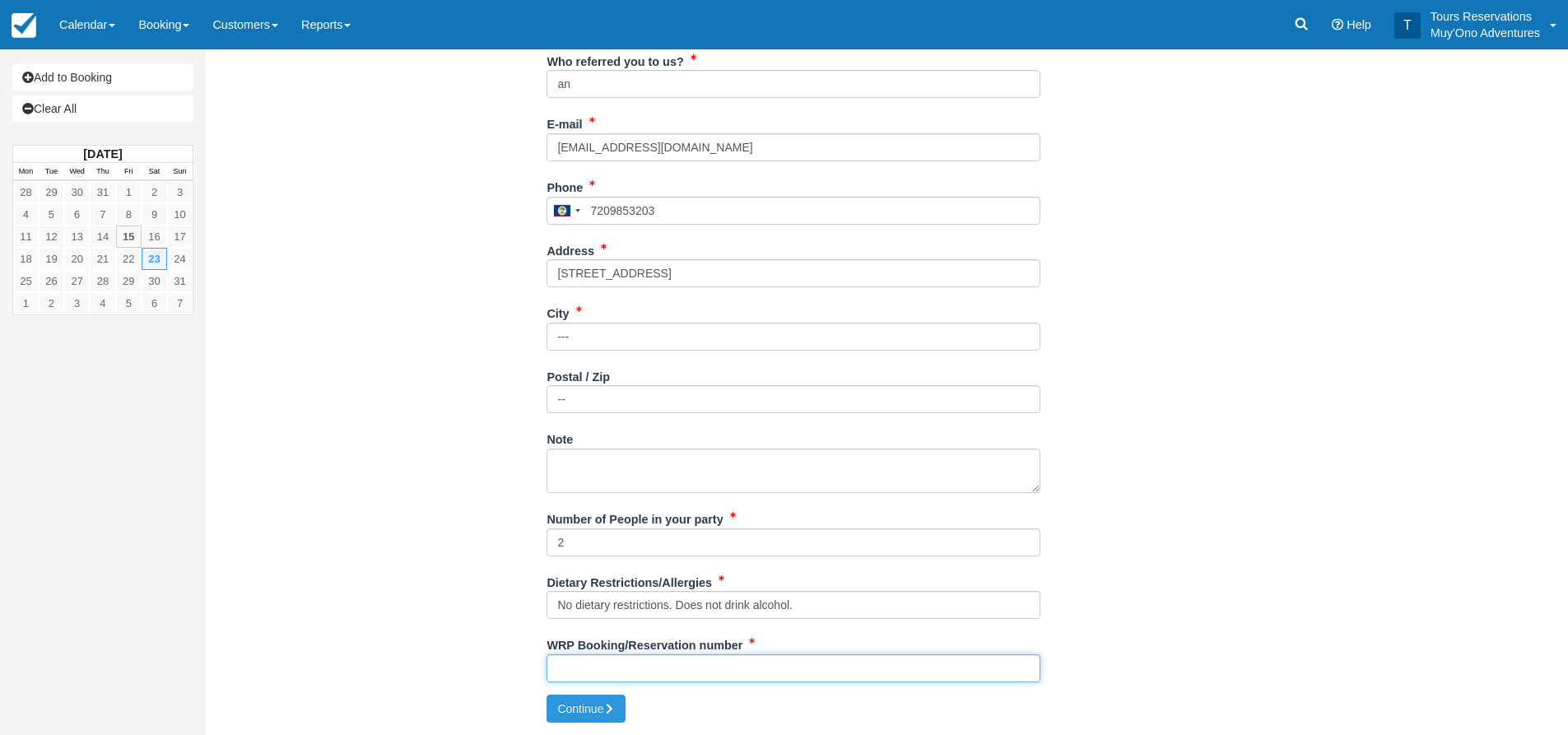
click at [586, 671] on input "WRP Booking/Reservation number" at bounding box center [794, 669] width 494 height 28
click at [681, 660] on input "WRP Booking/Reservation number" at bounding box center [794, 669] width 494 height 28
paste input "BB25081318386795"
type input "BB25081318386795"
click at [619, 691] on div "WRP Booking/Reservation number BB25081318386795" at bounding box center [794, 663] width 494 height 64
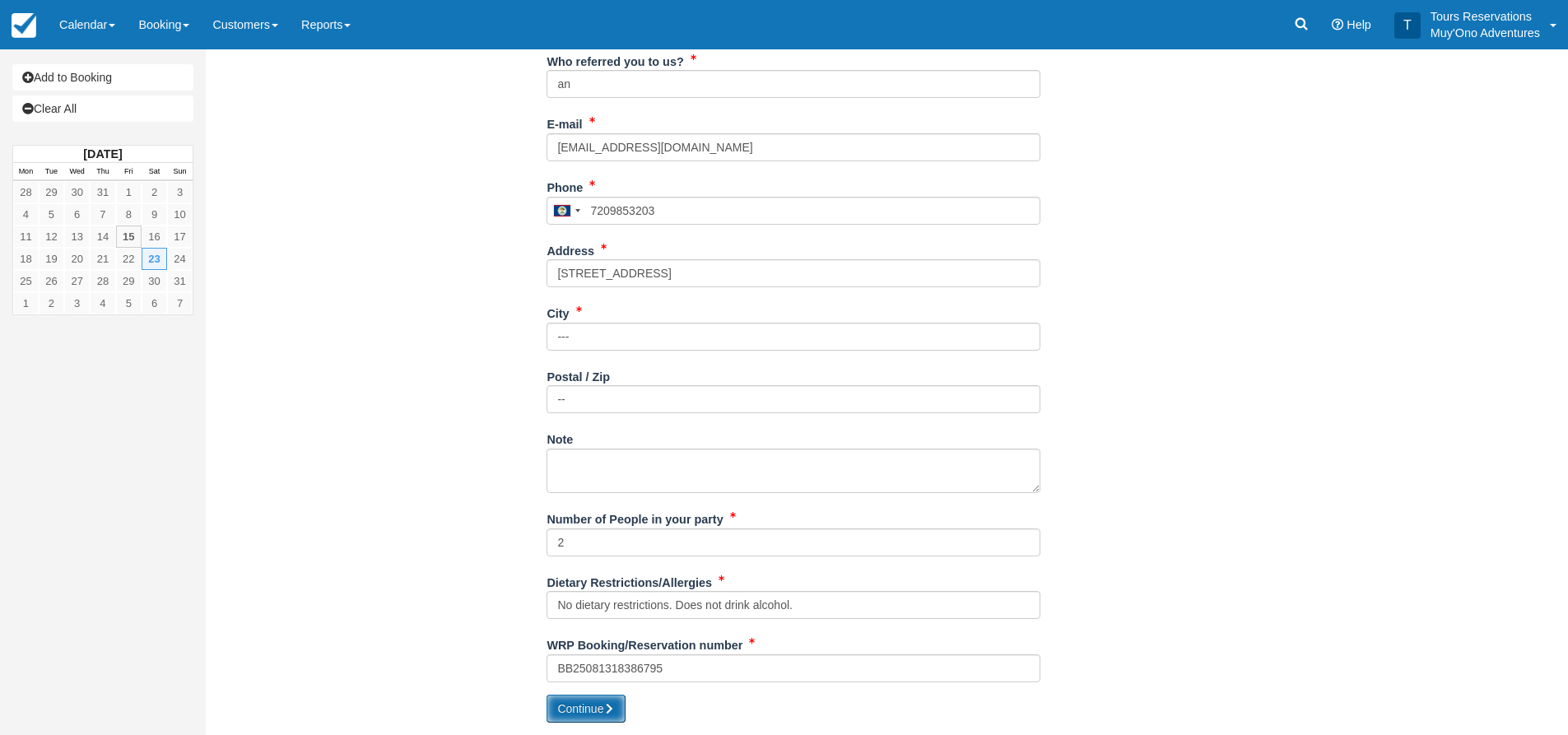
click at [614, 701] on button "Continue" at bounding box center [586, 709] width 79 height 28
type input "+5017209853203"
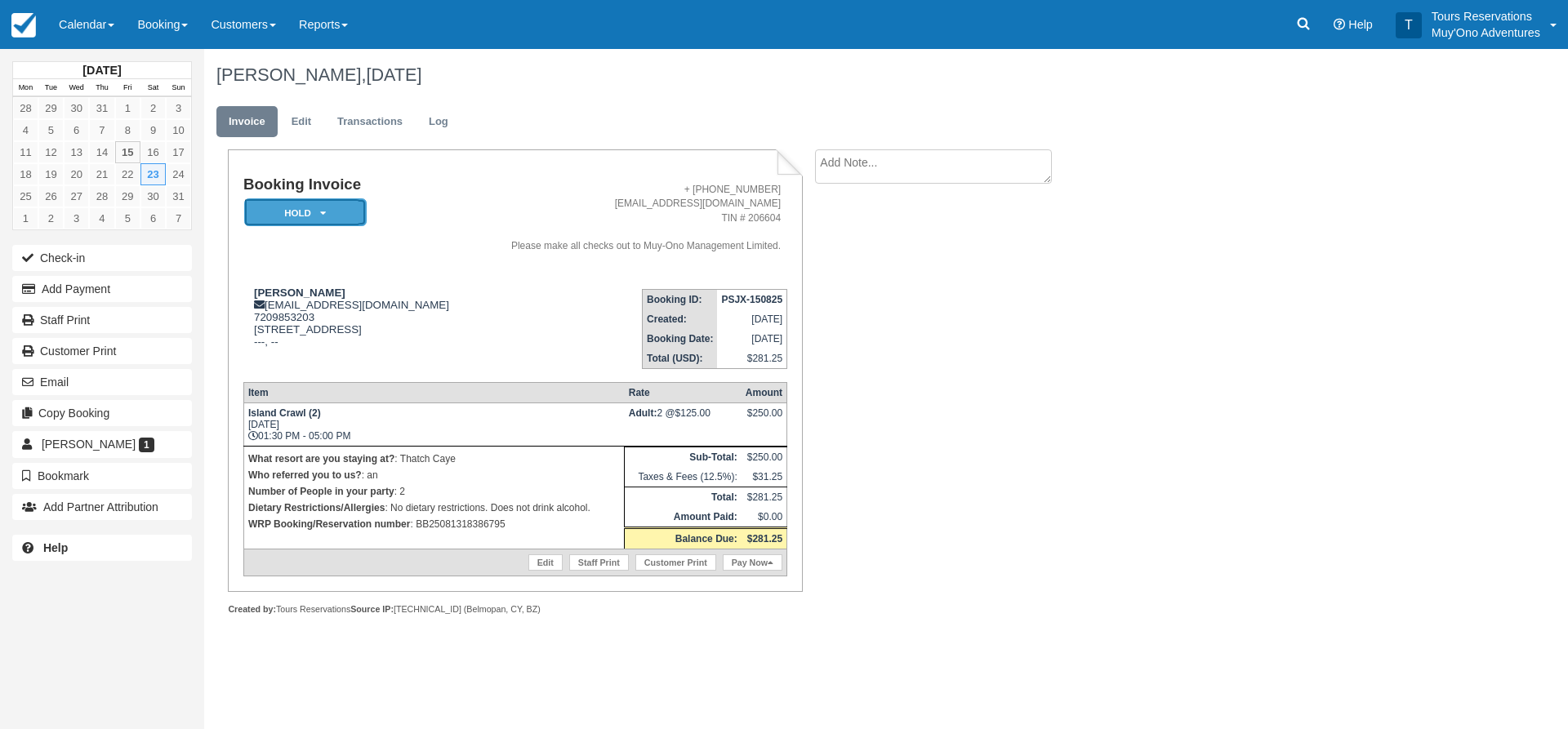
click at [334, 220] on em "HOLD" at bounding box center [305, 213] width 123 height 29
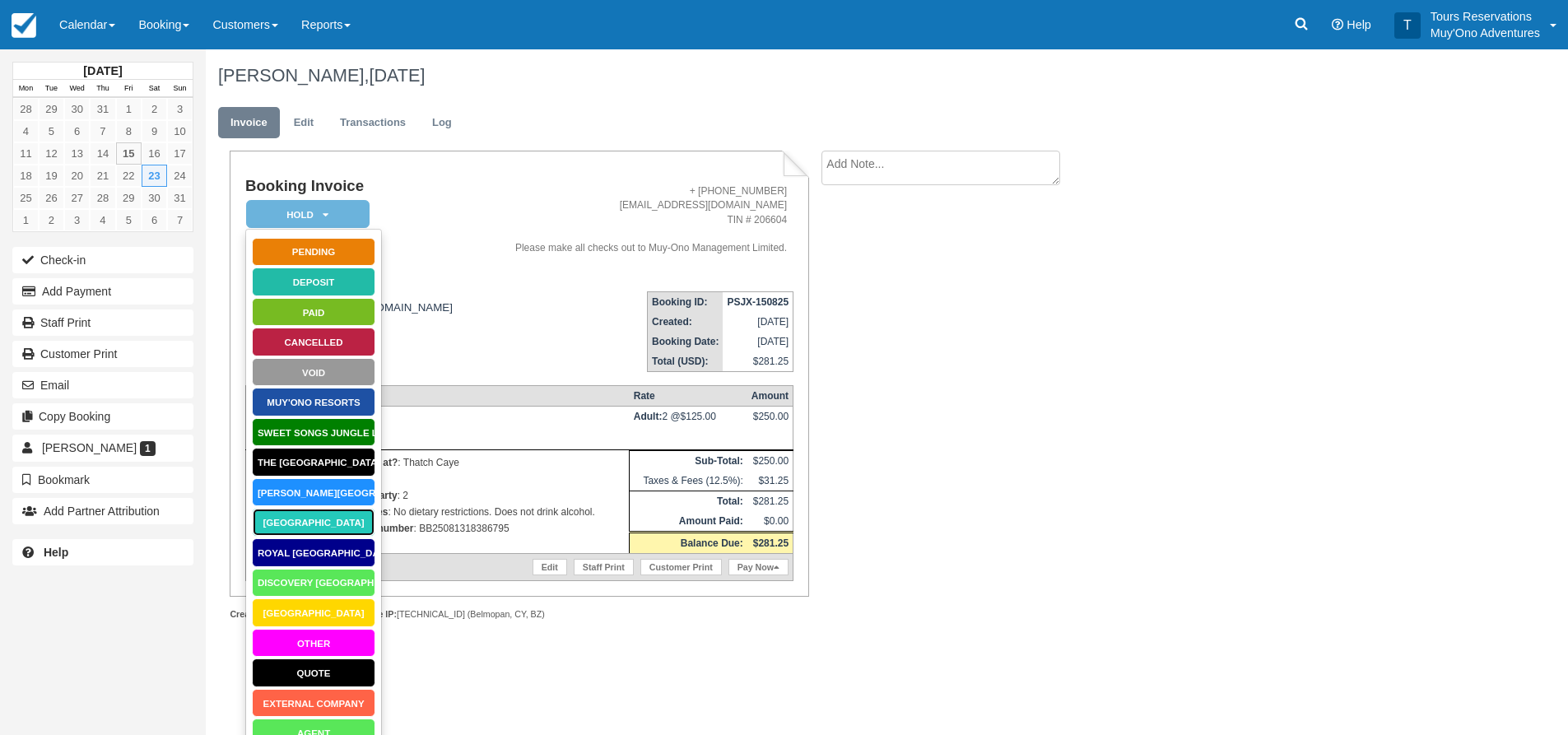
click at [331, 528] on link "Thatch Caye Resort" at bounding box center [313, 522] width 123 height 29
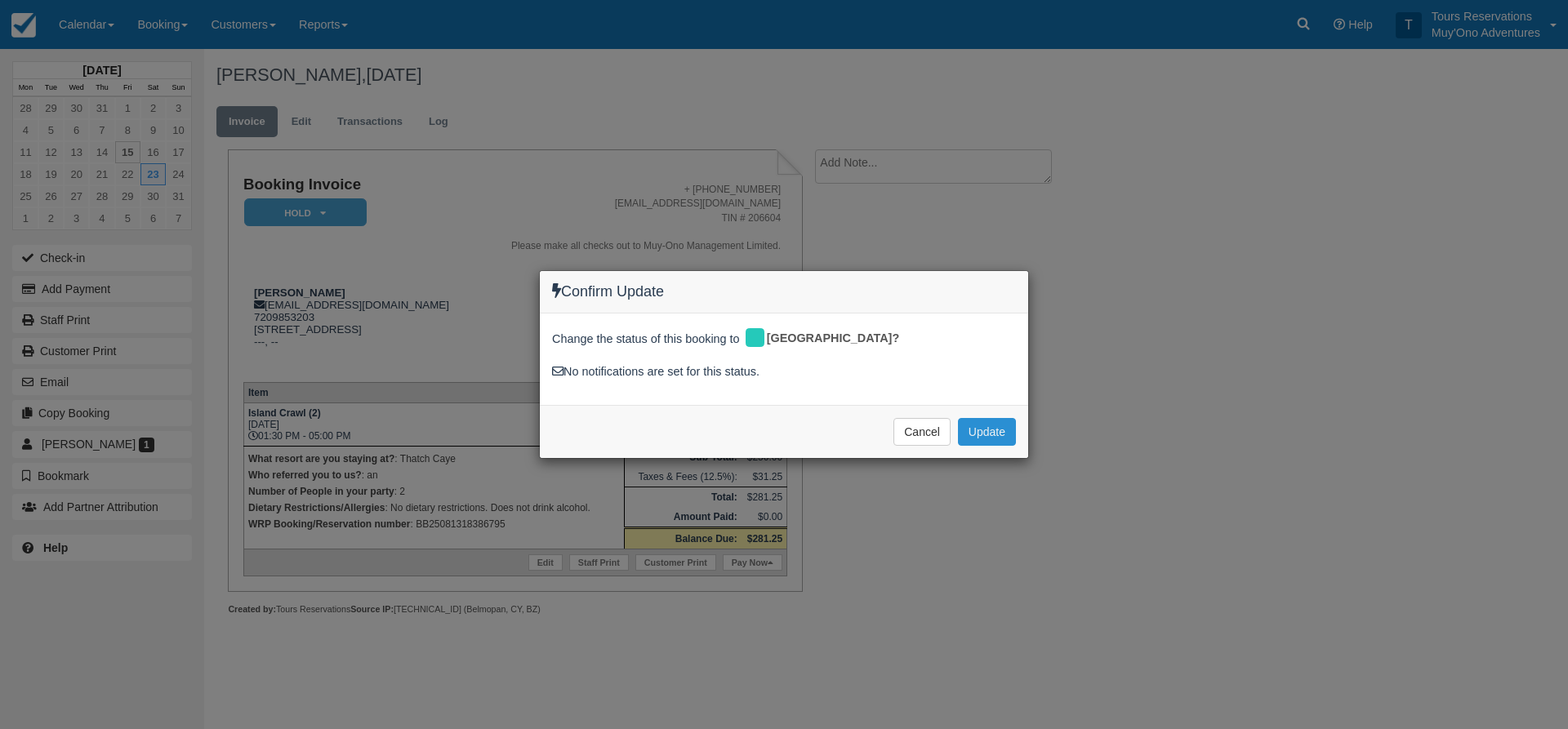
drag, startPoint x: 985, startPoint y: 423, endPoint x: 933, endPoint y: 276, distance: 155.9
click at [985, 424] on button "Update" at bounding box center [987, 432] width 58 height 28
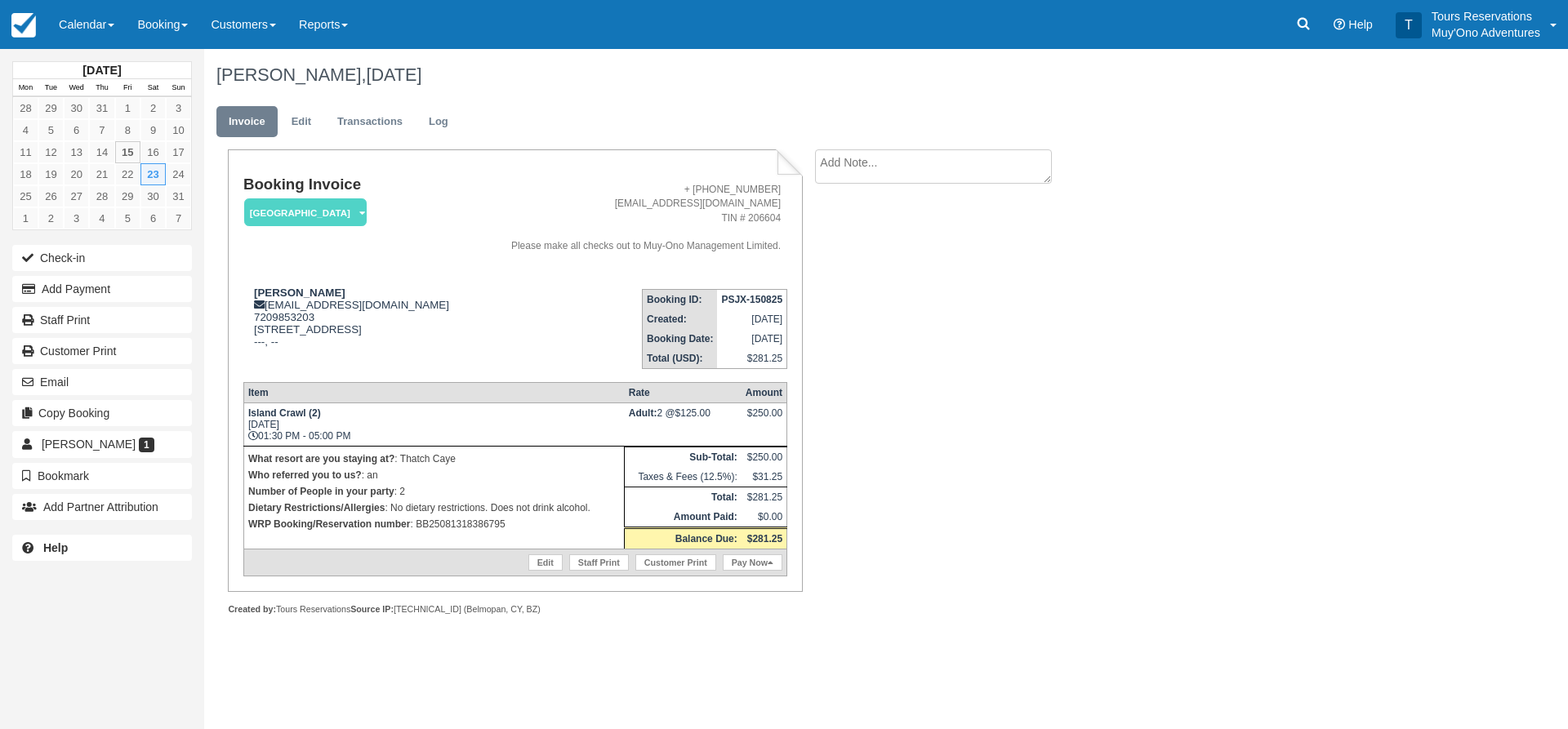
click at [905, 169] on textarea at bounding box center [934, 167] width 237 height 34
paste textarea "BB25081318386795"
type textarea "BB25081318386795"
click at [878, 261] on button "Create" at bounding box center [852, 260] width 74 height 28
click at [745, 305] on strong "PSJX-150825" at bounding box center [752, 299] width 61 height 12
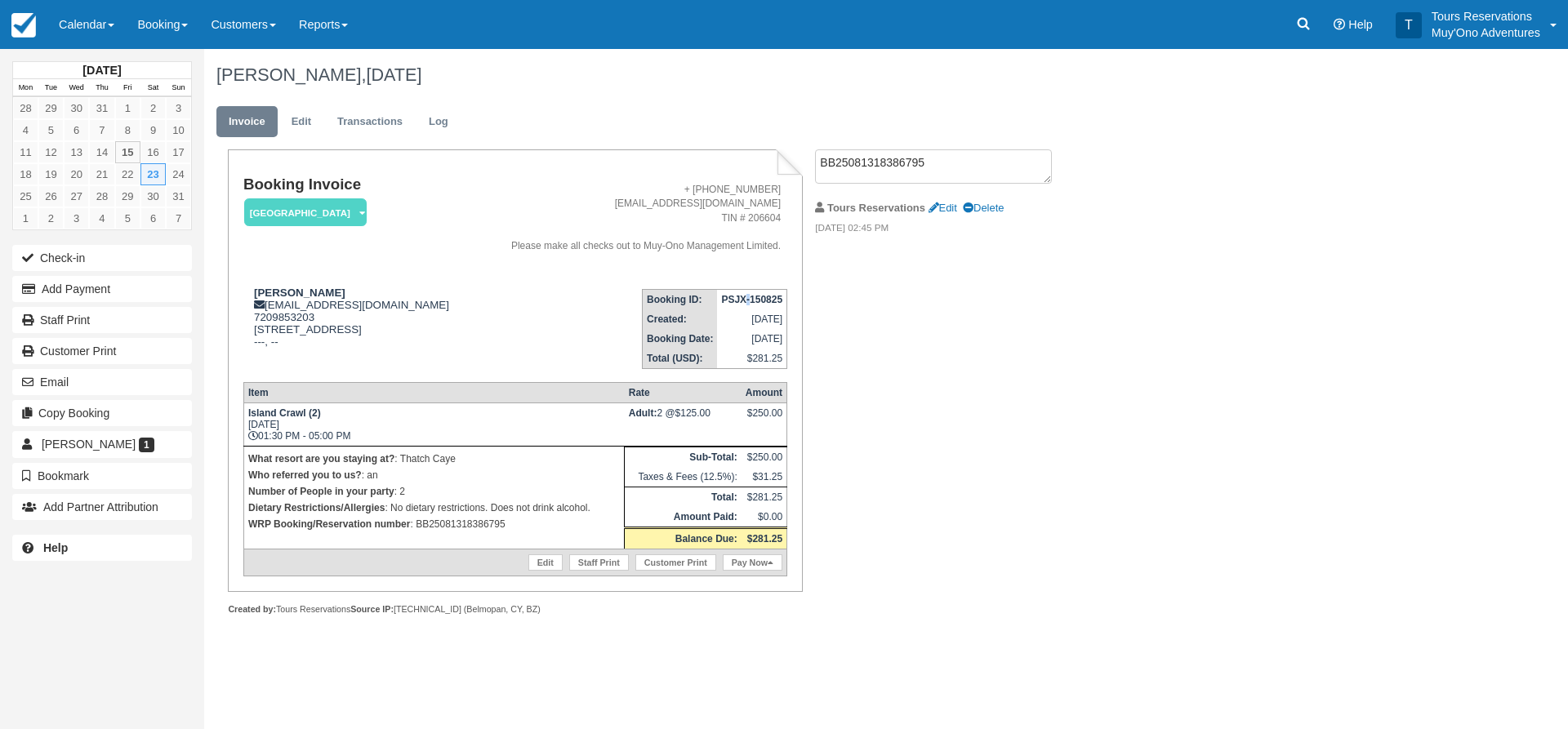
click at [745, 305] on strong "PSJX-150825" at bounding box center [752, 299] width 61 height 12
copy tbody "PSJX-150825"
click at [961, 438] on div "Booking Invoice Thatch Caye Resort   Pending HOLD Deposit Paid Cancelled Void M…" at bounding box center [653, 400] width 898 height 502
